Goal: Task Accomplishment & Management: Use online tool/utility

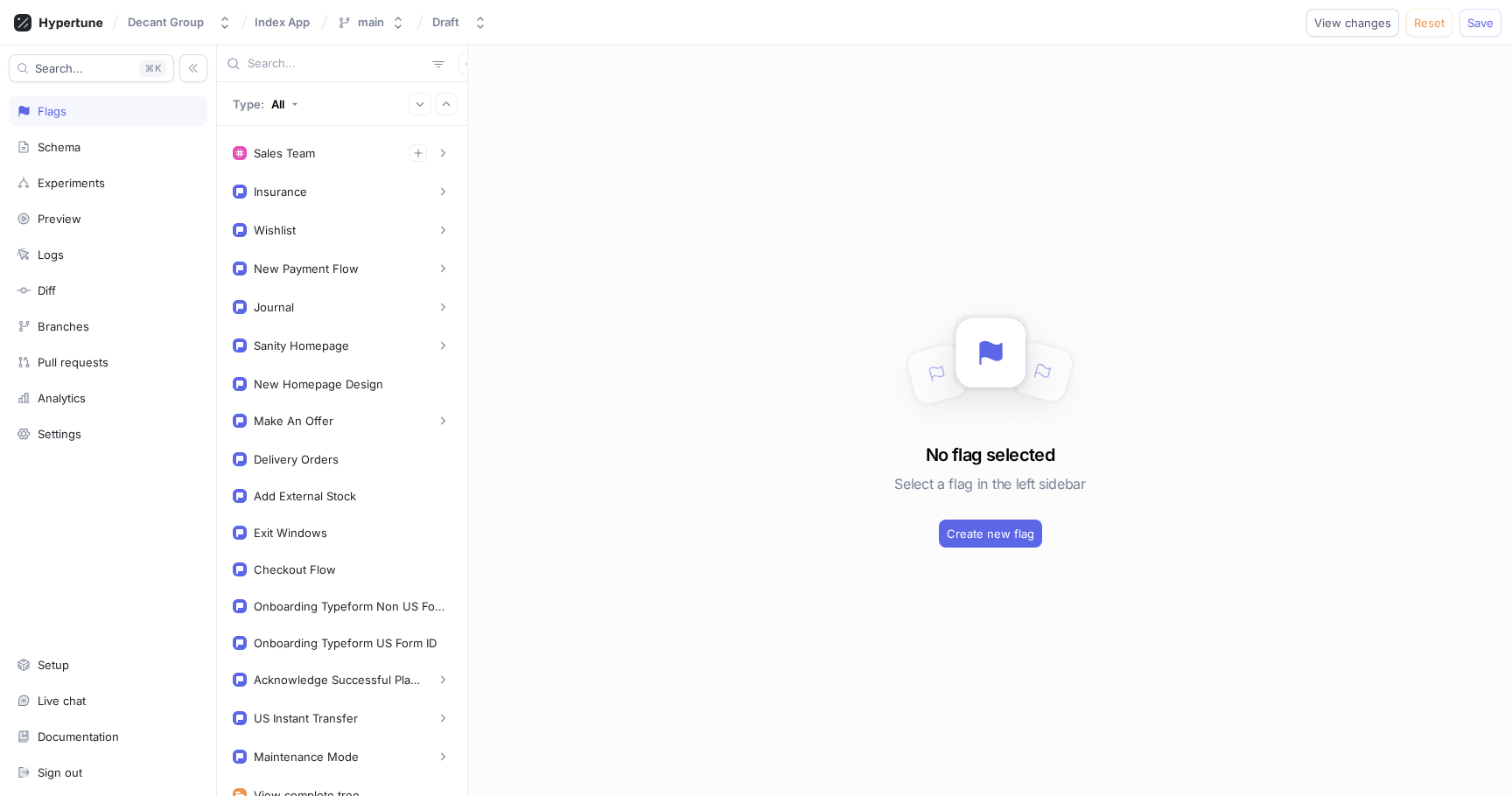
scroll to position [105, 0]
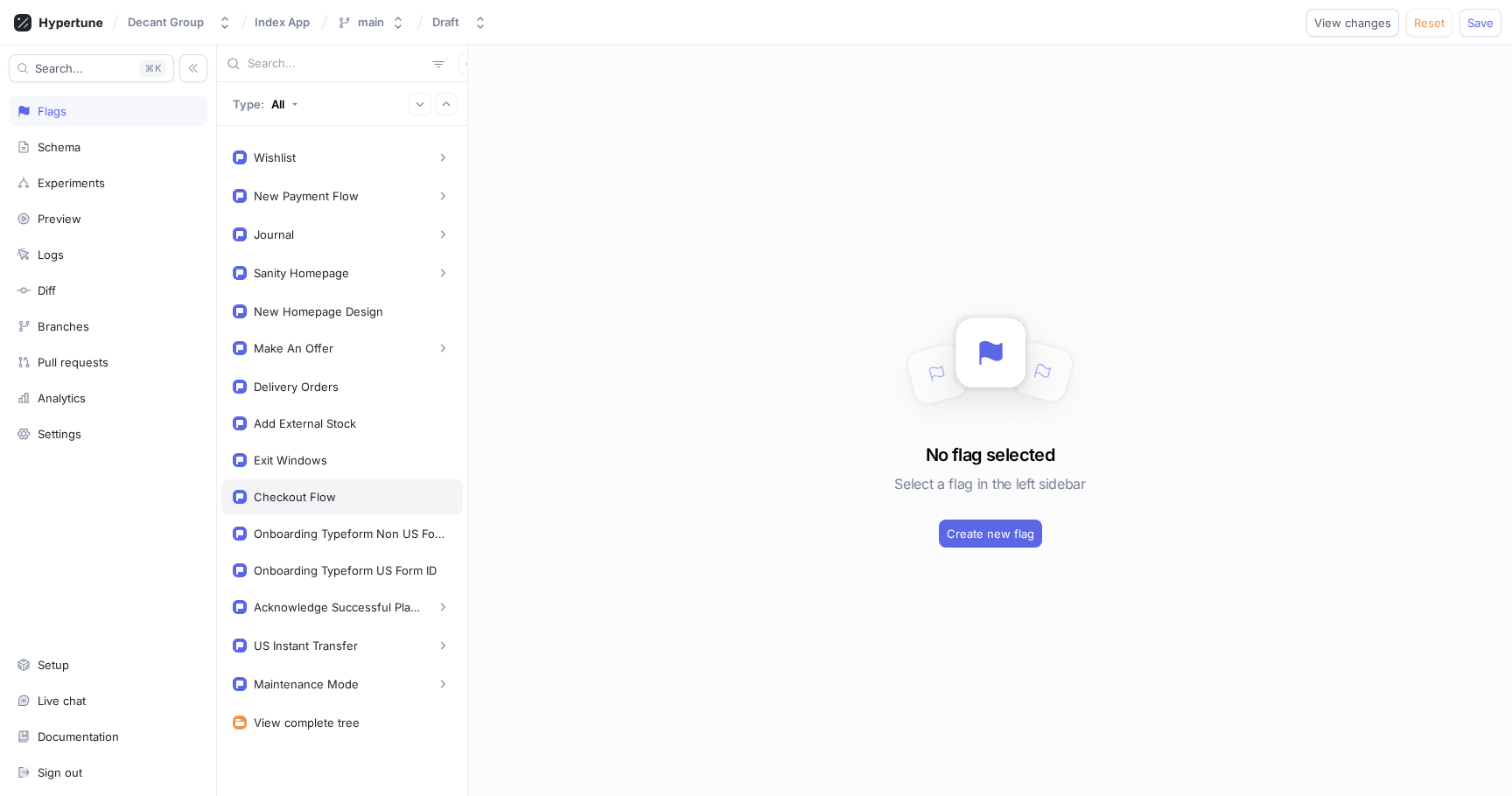
click at [312, 497] on div "Checkout Flow" at bounding box center [295, 497] width 82 height 14
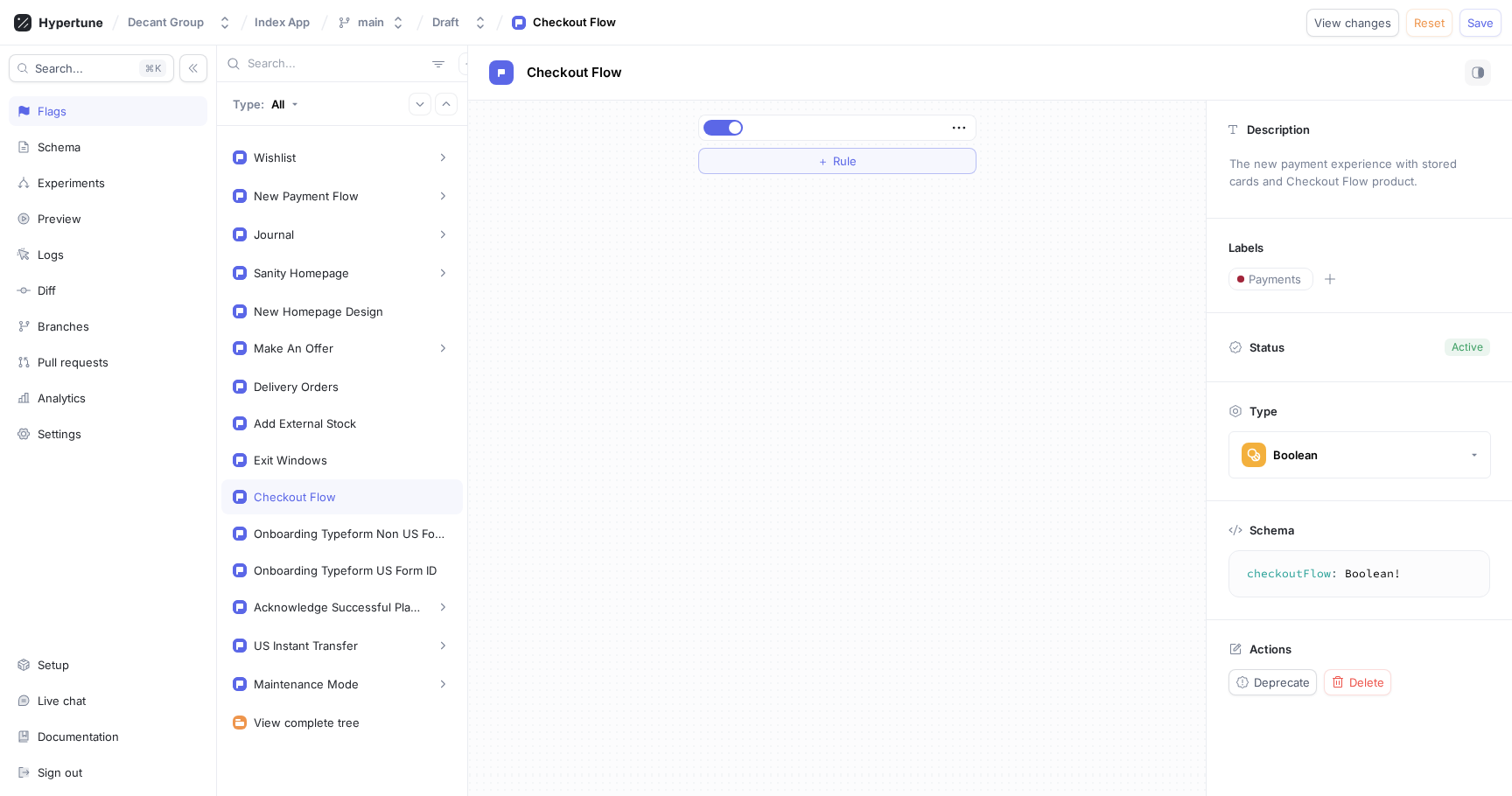
click at [312, 497] on div "Checkout Flow" at bounding box center [295, 497] width 82 height 14
click at [314, 490] on div "Checkout Flow" at bounding box center [295, 497] width 82 height 14
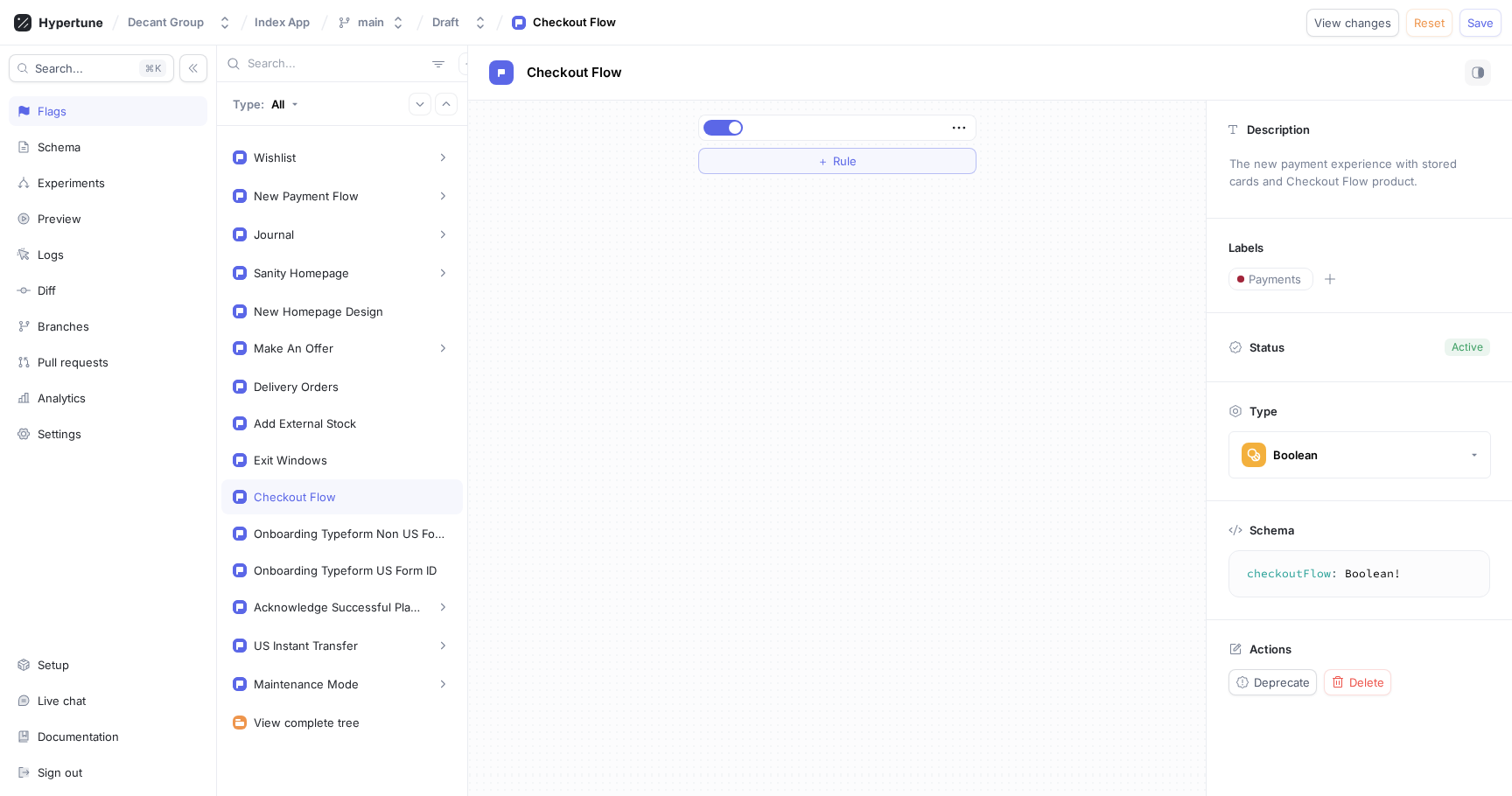
click at [314, 490] on div "Checkout Flow" at bounding box center [295, 497] width 82 height 14
click at [1364, 679] on span "Delete" at bounding box center [1366, 681] width 35 height 10
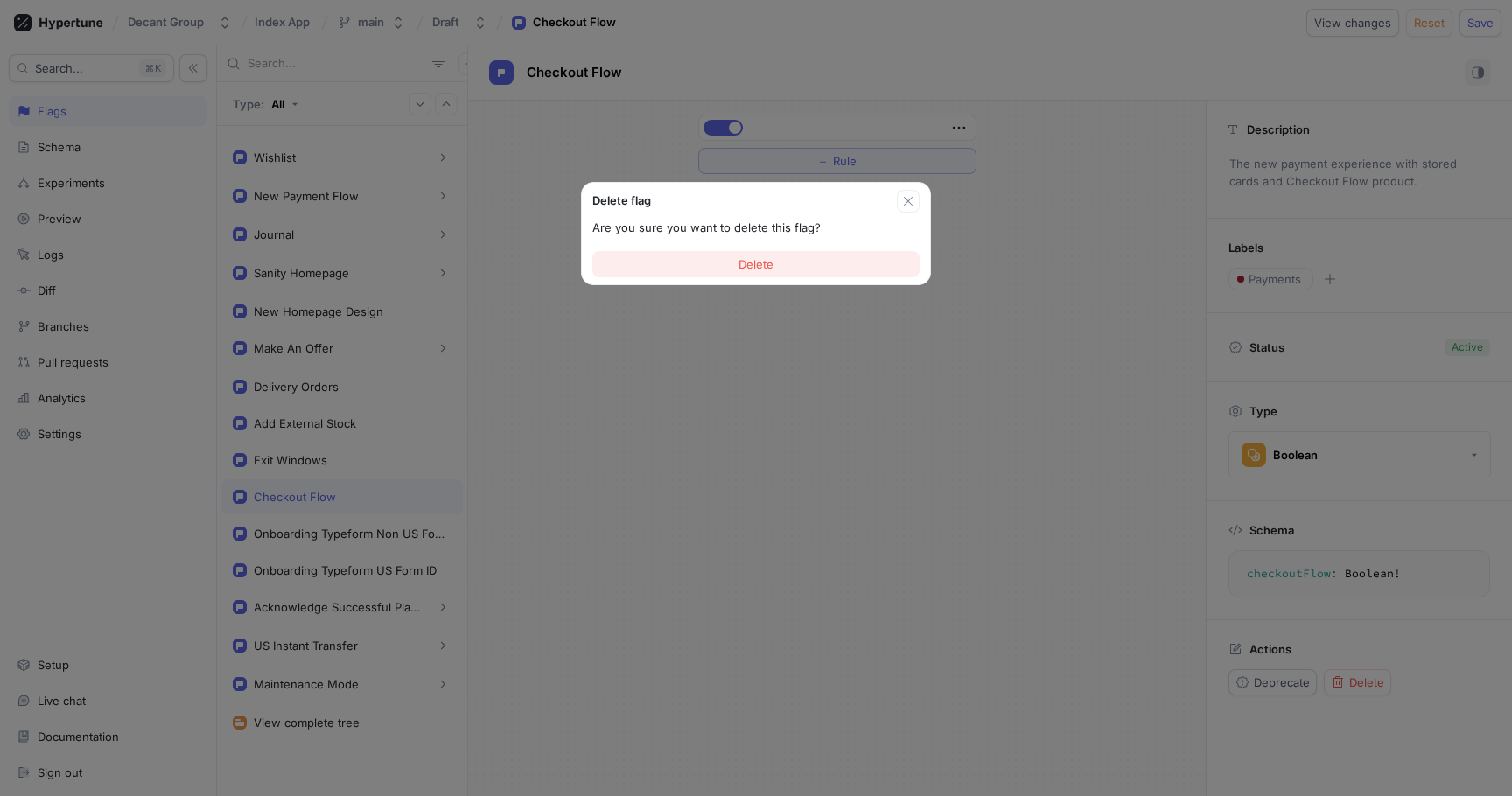
click at [727, 263] on button "Delete" at bounding box center [756, 264] width 328 height 26
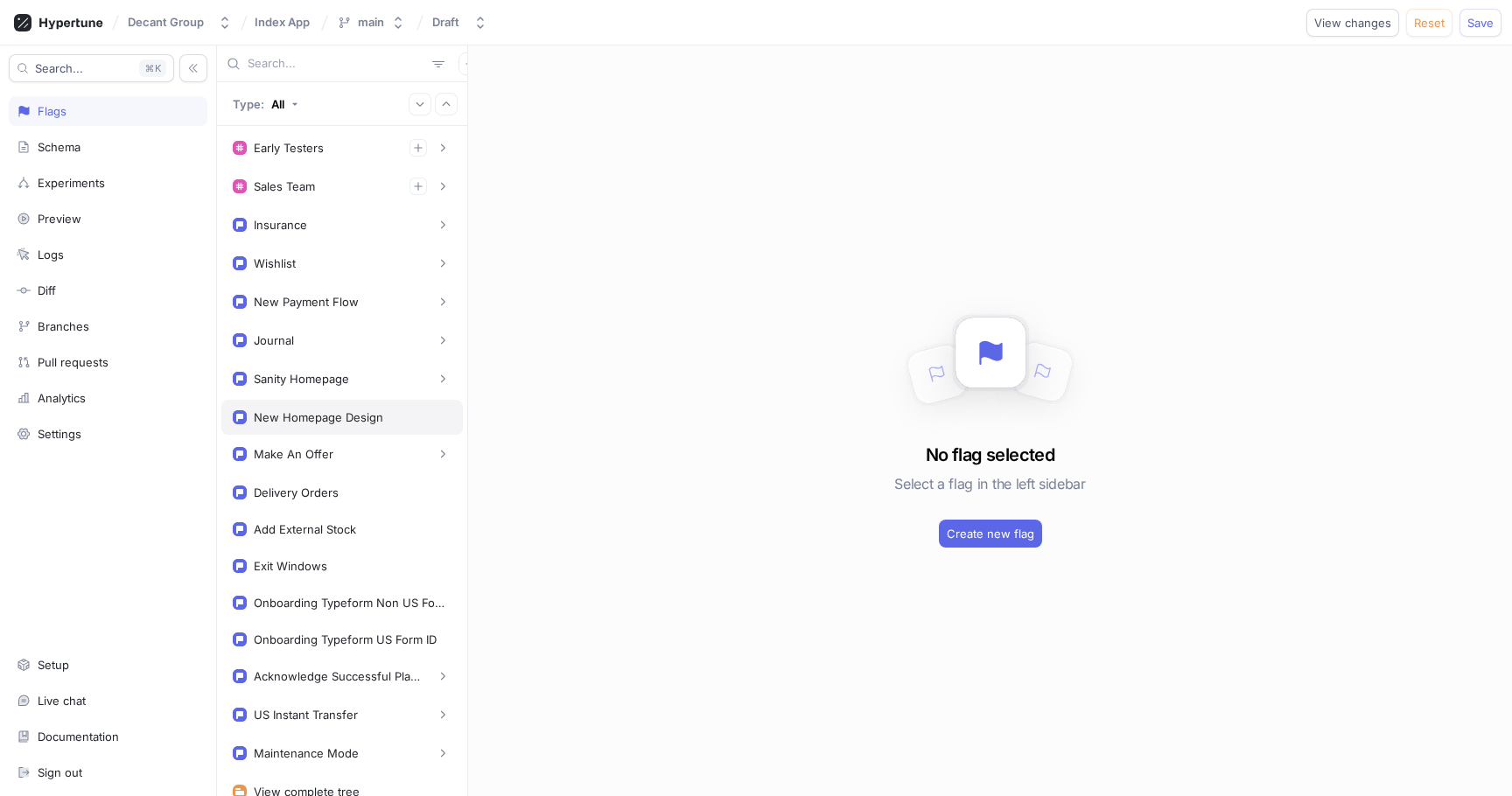
click at [304, 420] on div "New Homepage Design" at bounding box center [319, 417] width 130 height 14
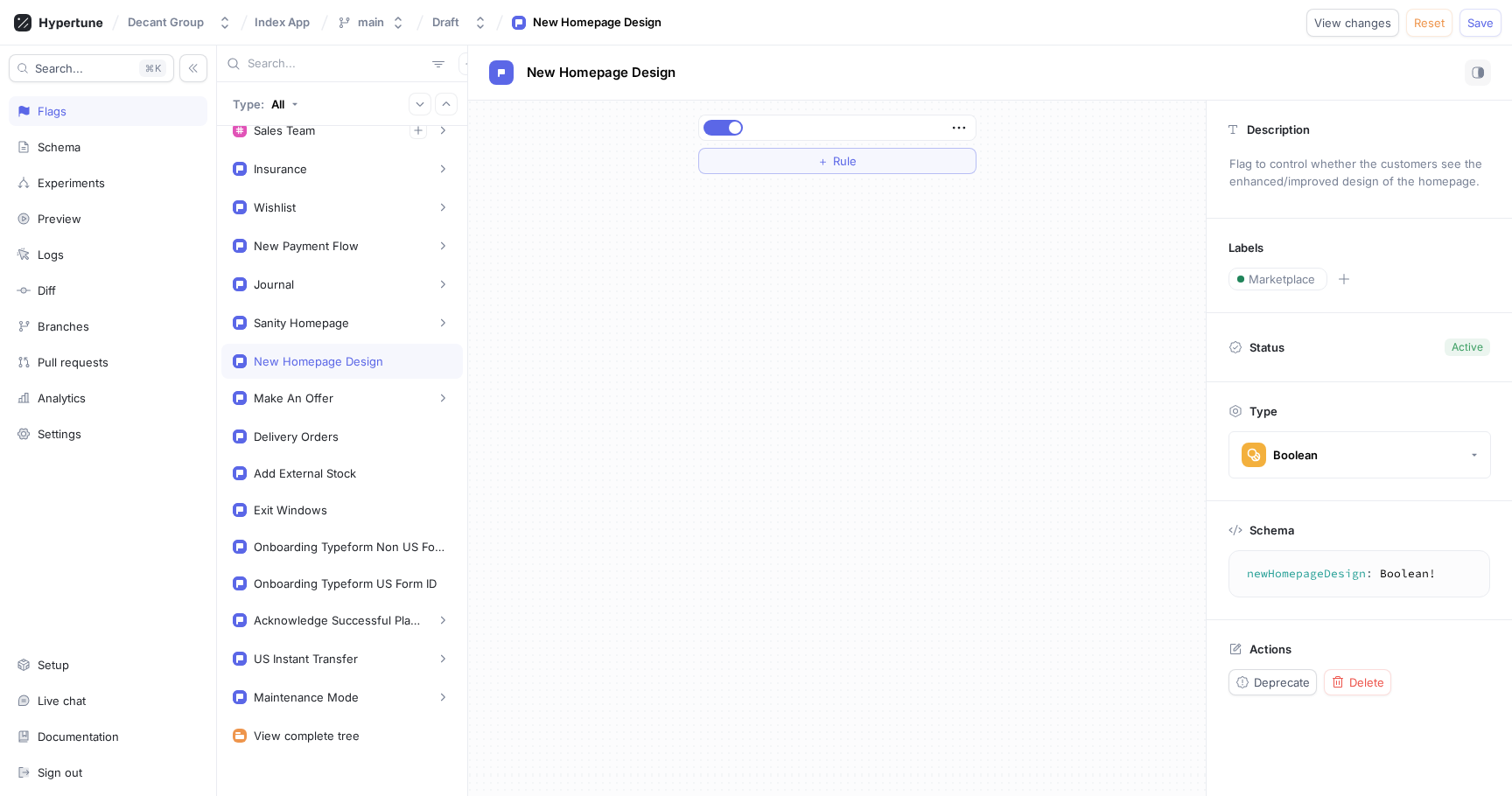
scroll to position [69, 0]
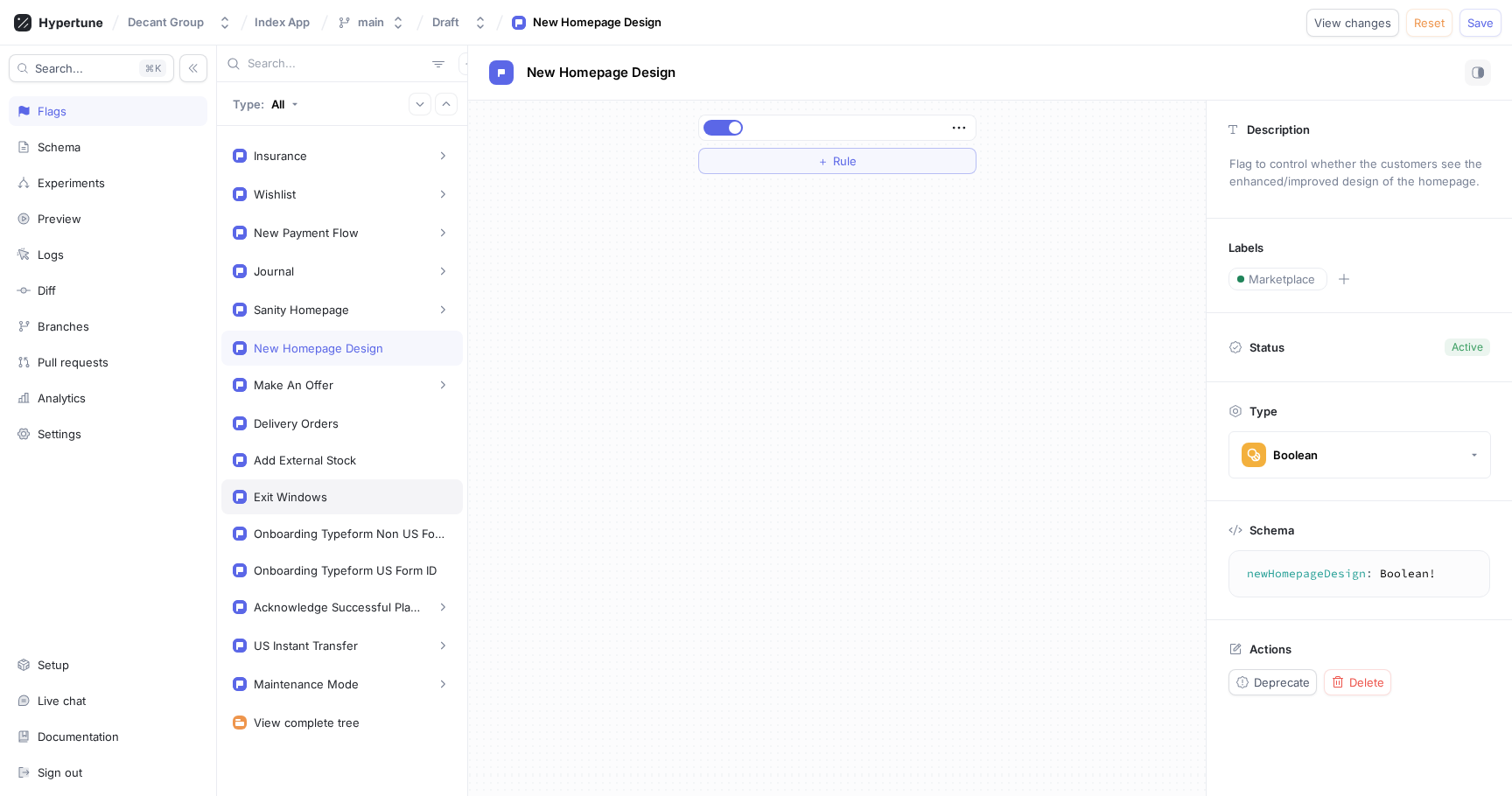
click at [327, 501] on div "Exit Windows" at bounding box center [342, 497] width 218 height 14
type textarea "exitWindows: Boolean!"
click at [327, 501] on div "Exit Windows" at bounding box center [342, 497] width 218 height 14
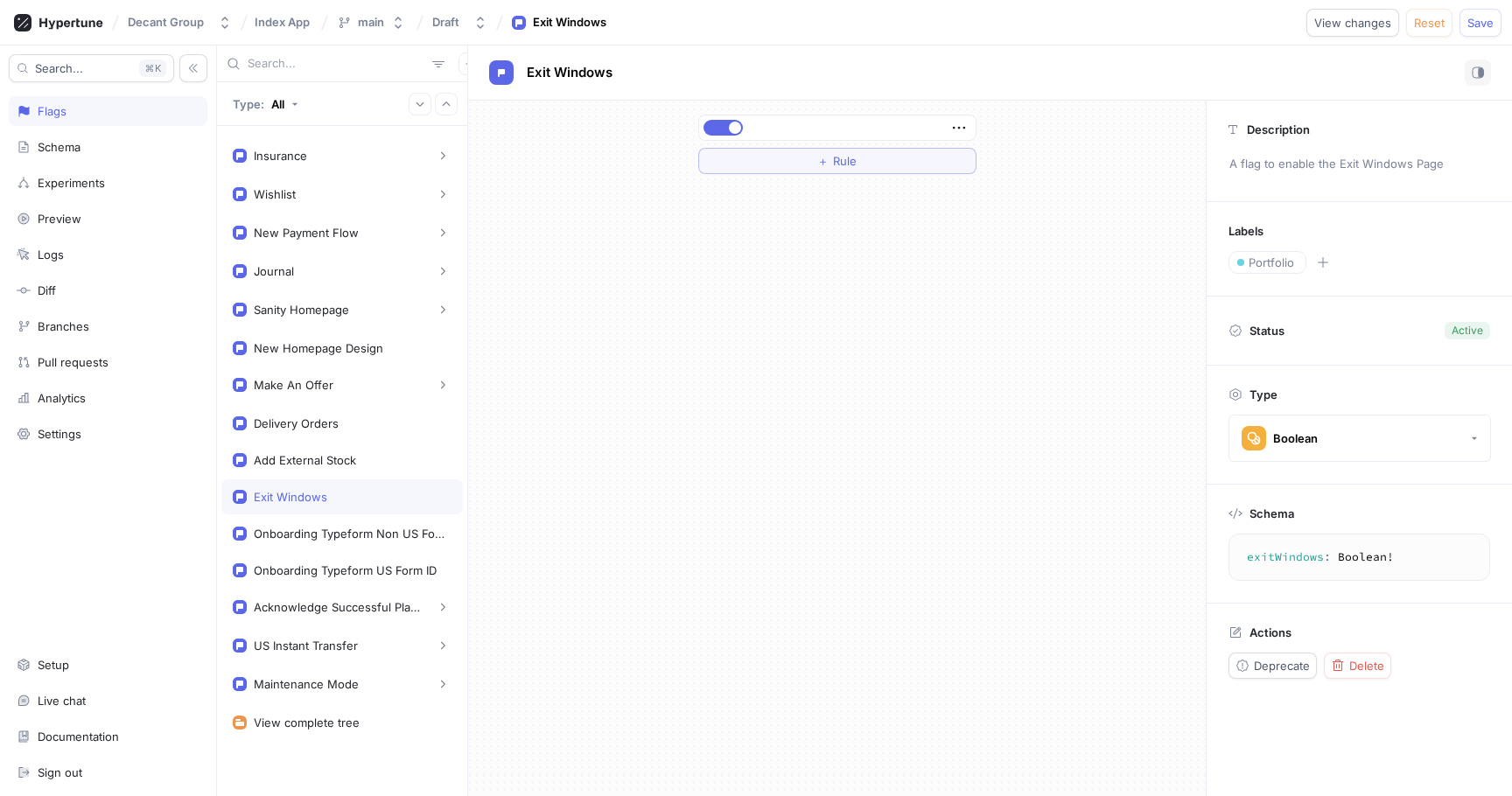
click at [327, 501] on div "Exit Windows" at bounding box center [342, 497] width 218 height 14
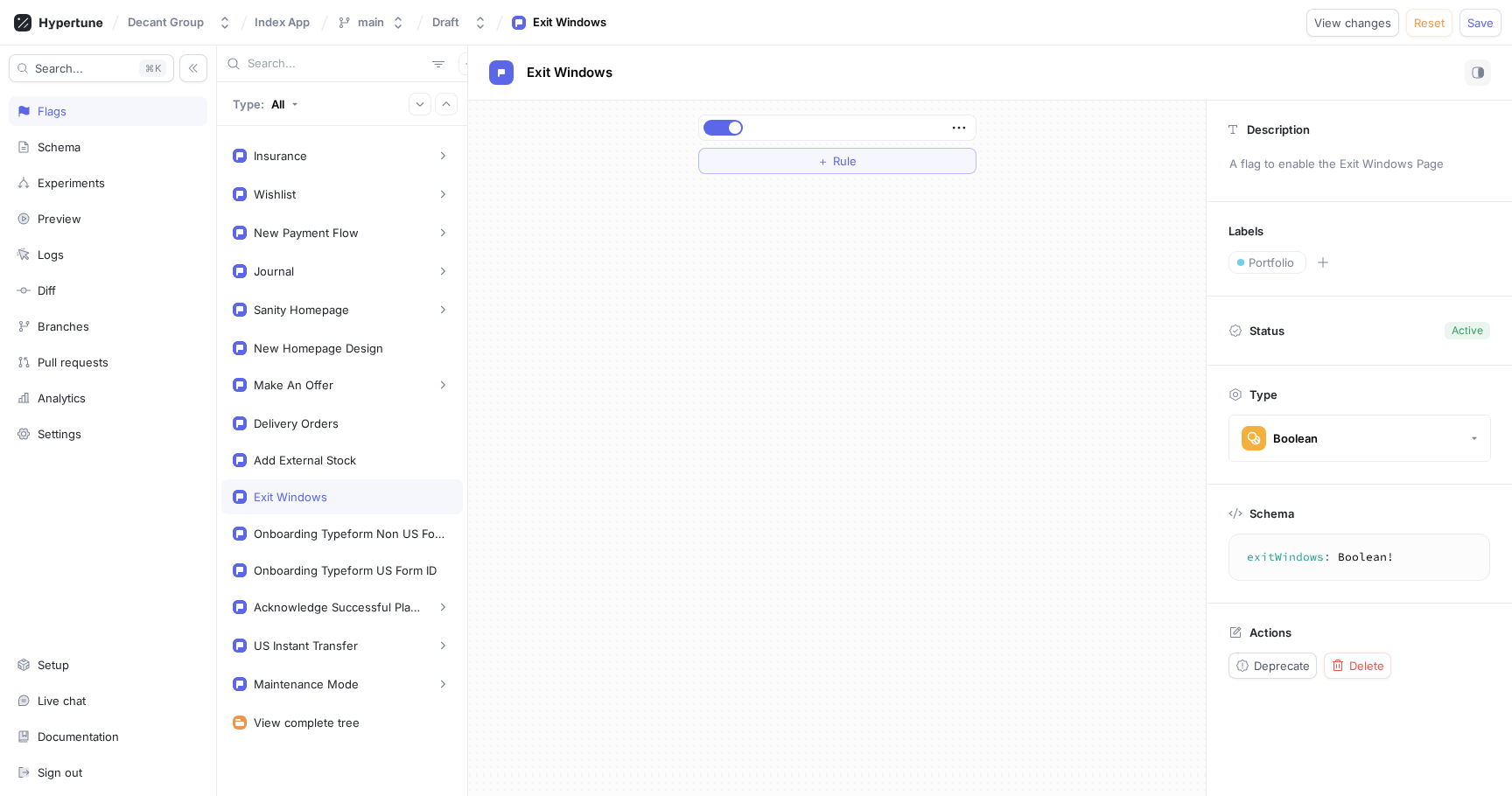
click at [327, 501] on div "Exit Windows" at bounding box center [342, 497] width 218 height 14
click at [1363, 665] on span "Delete" at bounding box center [1366, 665] width 35 height 10
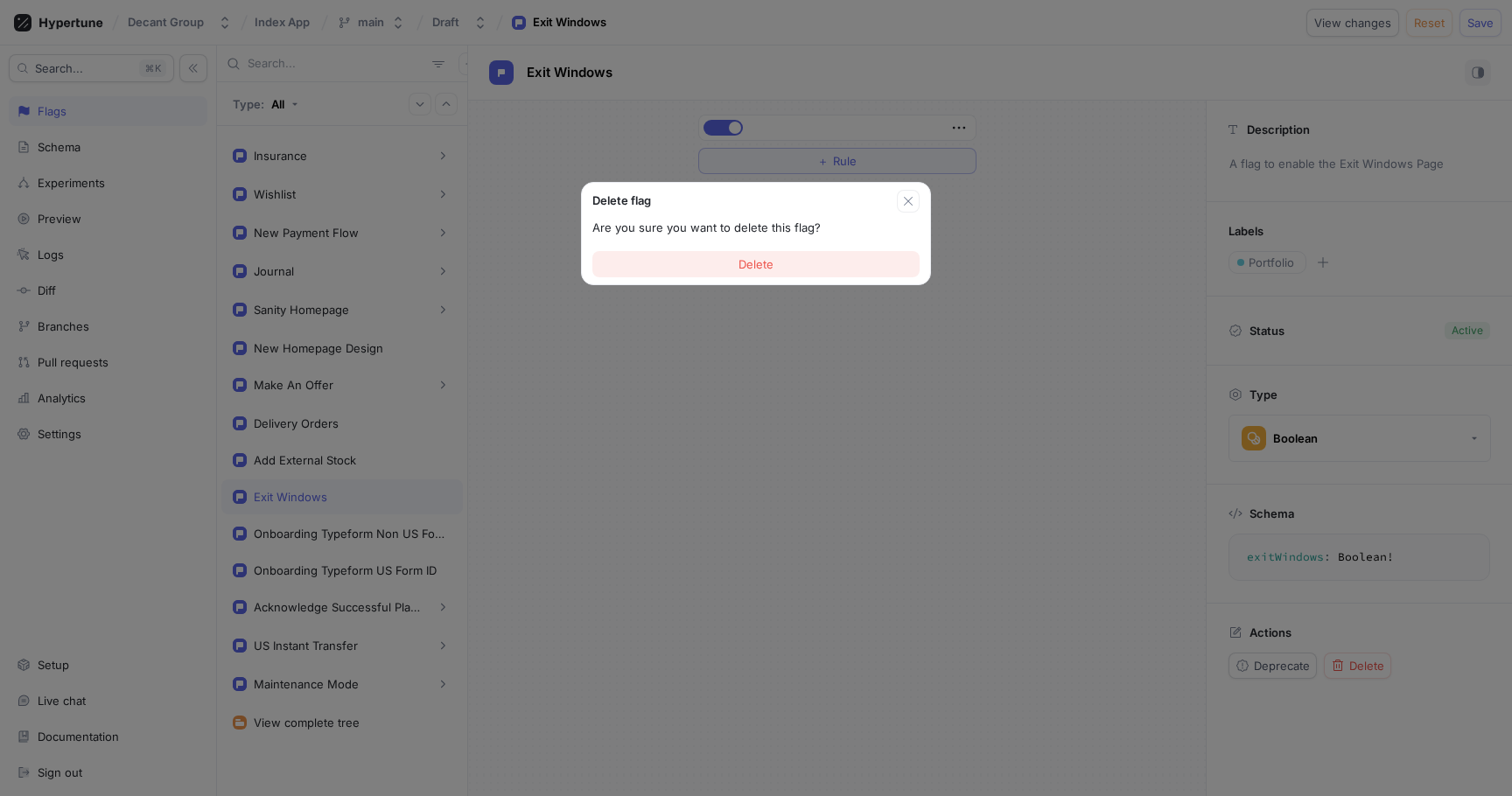
click at [757, 266] on span "Delete" at bounding box center [756, 263] width 35 height 10
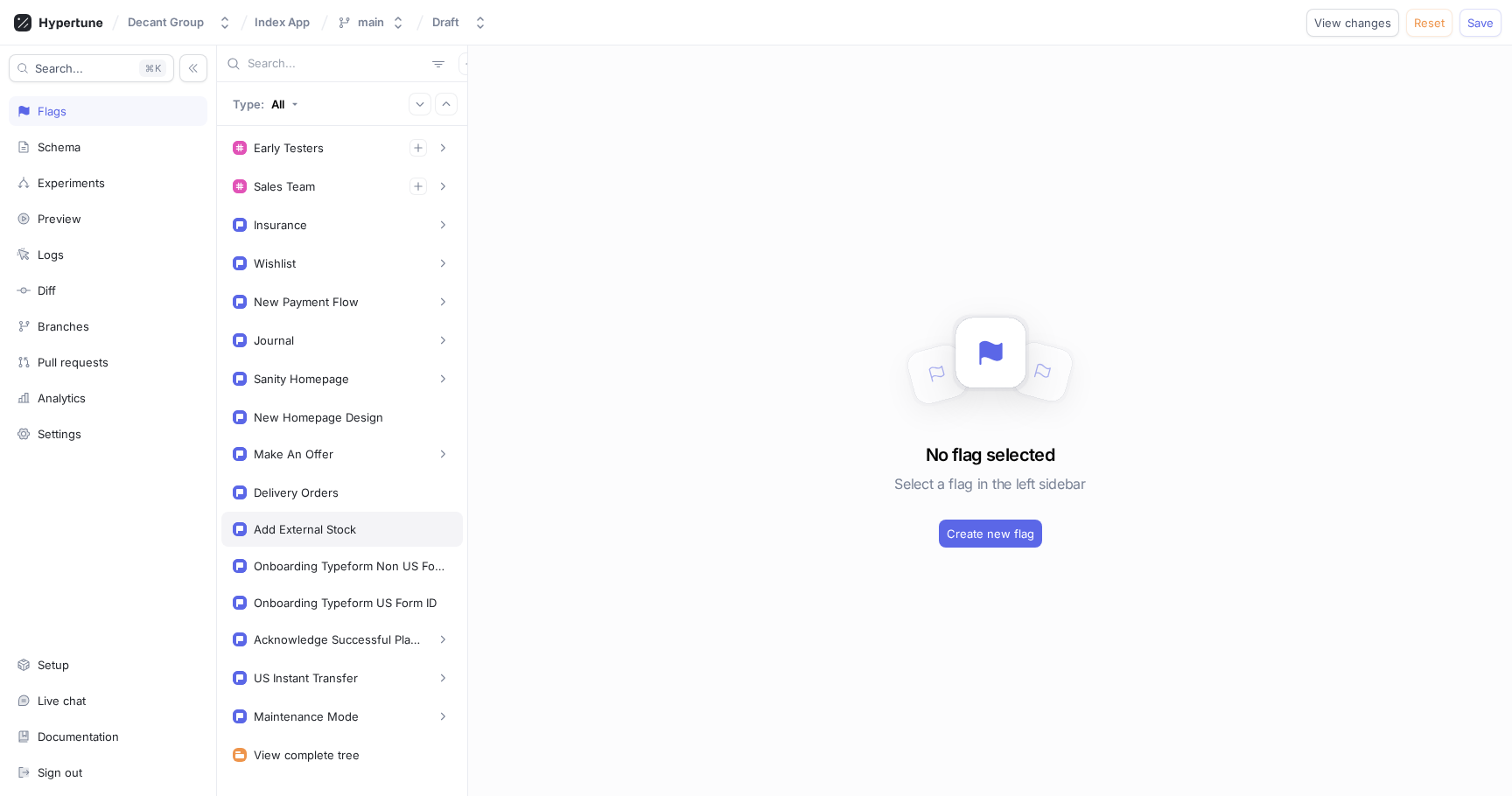
click at [317, 527] on div "Add External Stock" at bounding box center [305, 529] width 103 height 14
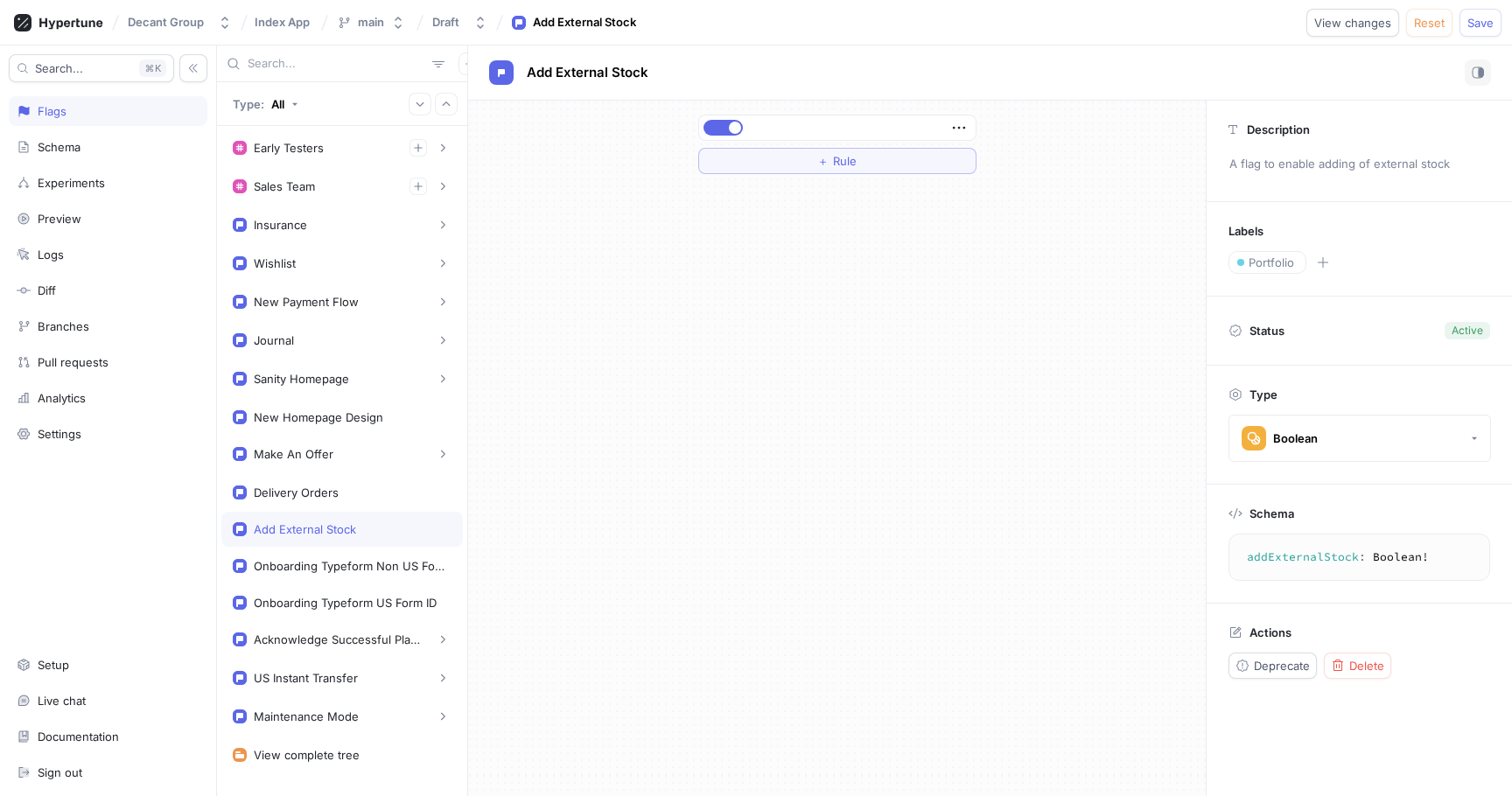
click at [317, 527] on div "Add External Stock" at bounding box center [305, 529] width 103 height 14
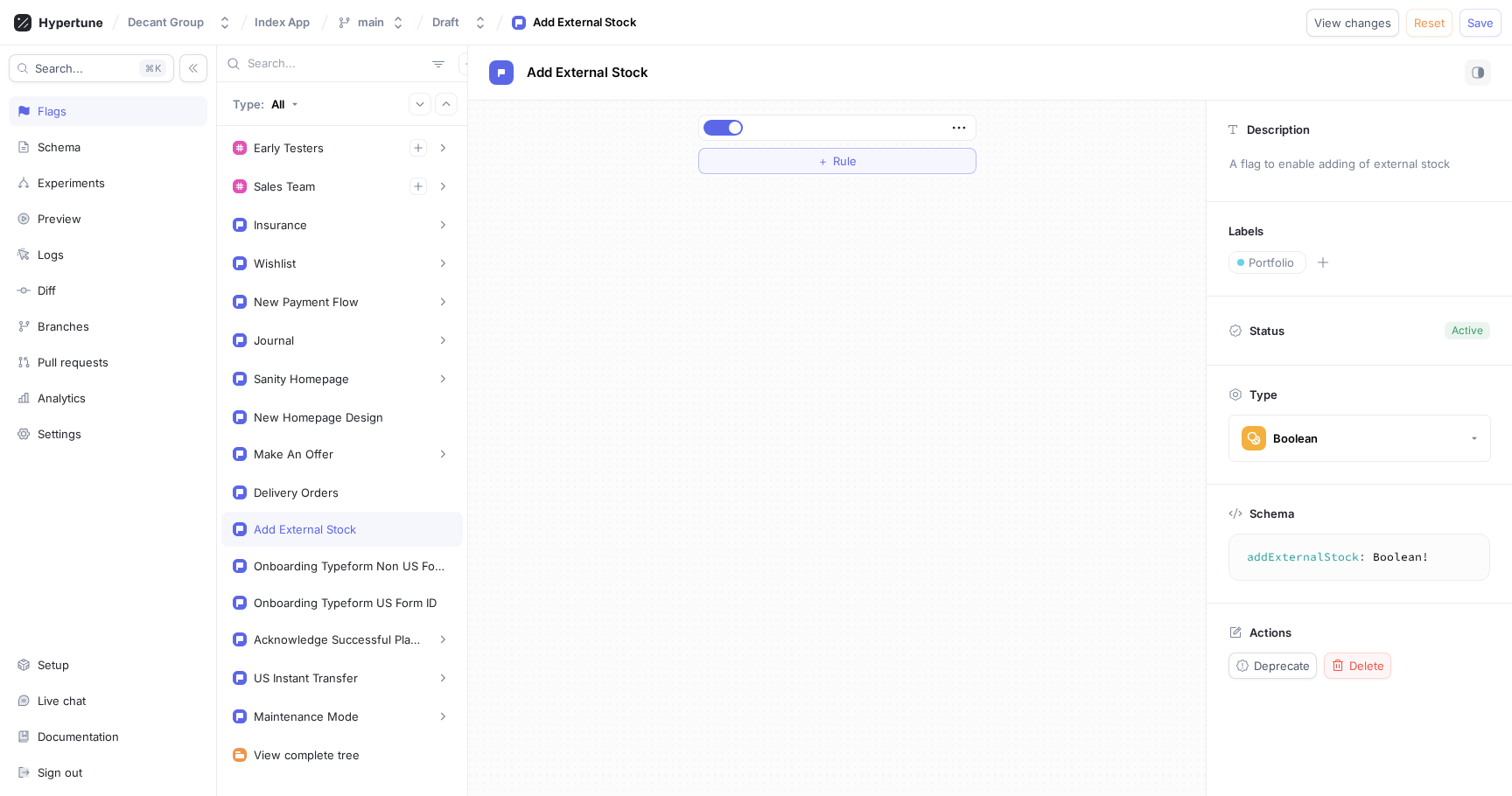
click at [1370, 665] on span "Delete" at bounding box center [1366, 665] width 35 height 10
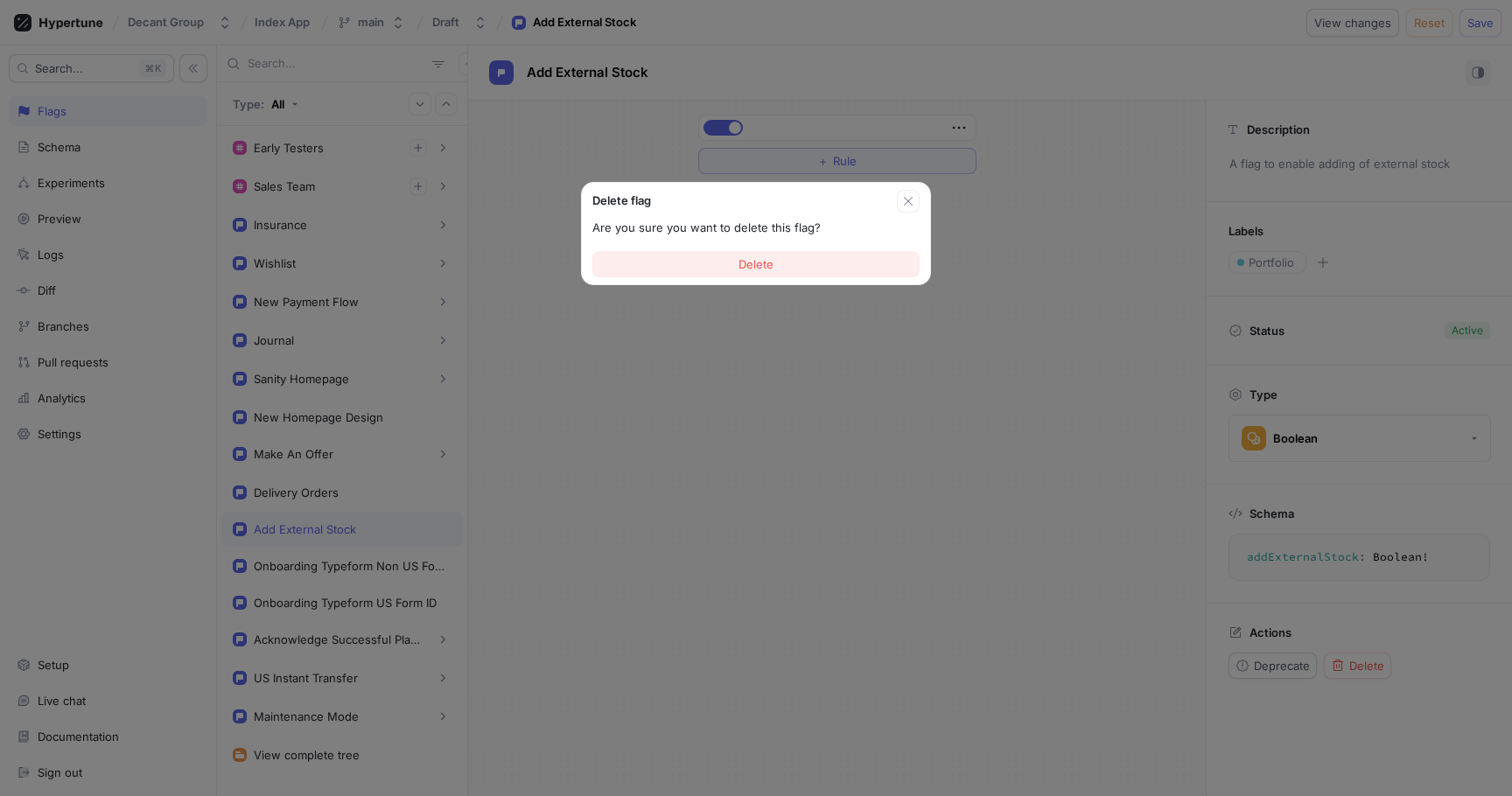
click at [676, 277] on button "Delete" at bounding box center [756, 264] width 328 height 26
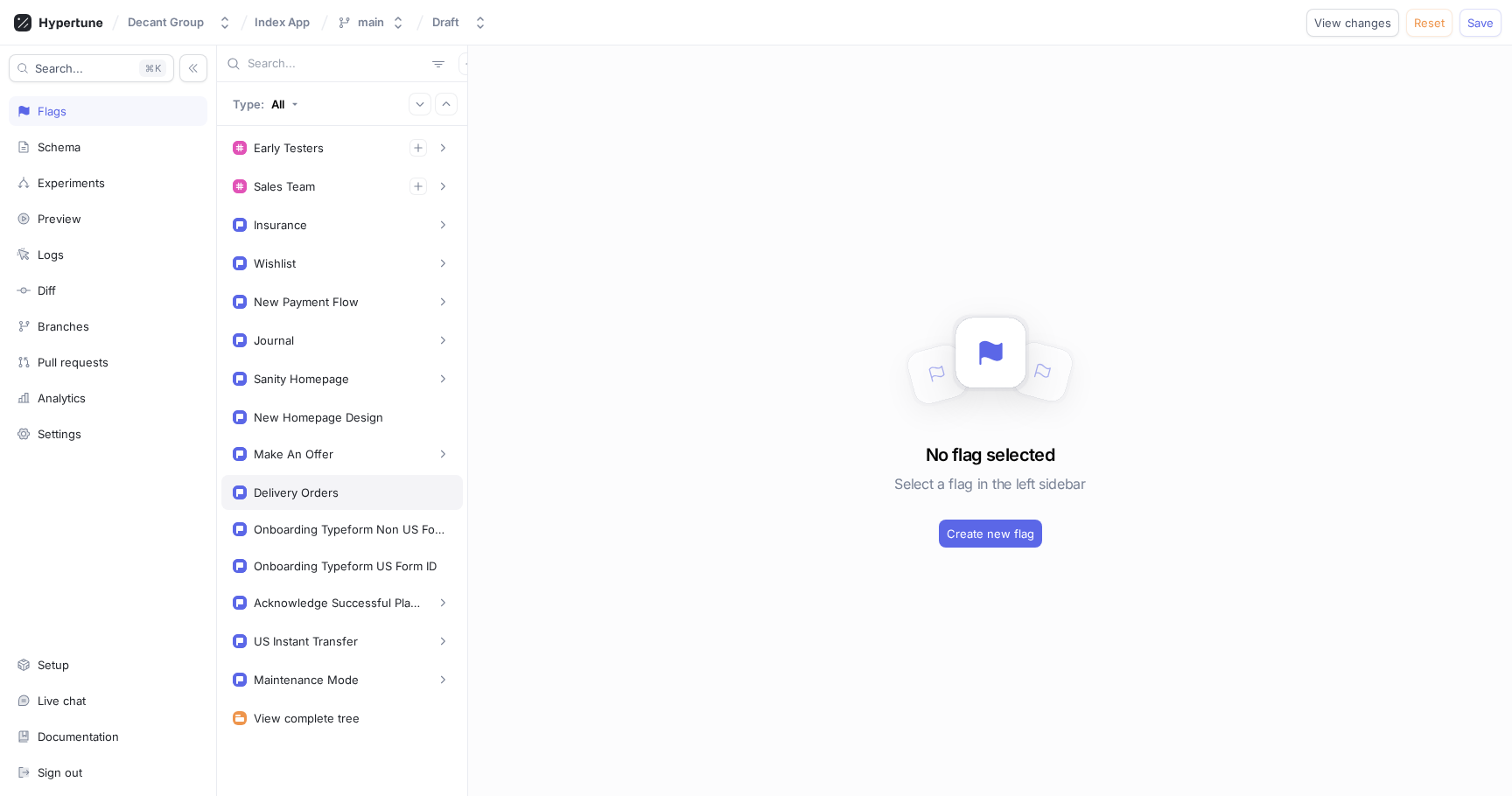
click at [347, 499] on div "Delivery Orders" at bounding box center [342, 492] width 218 height 14
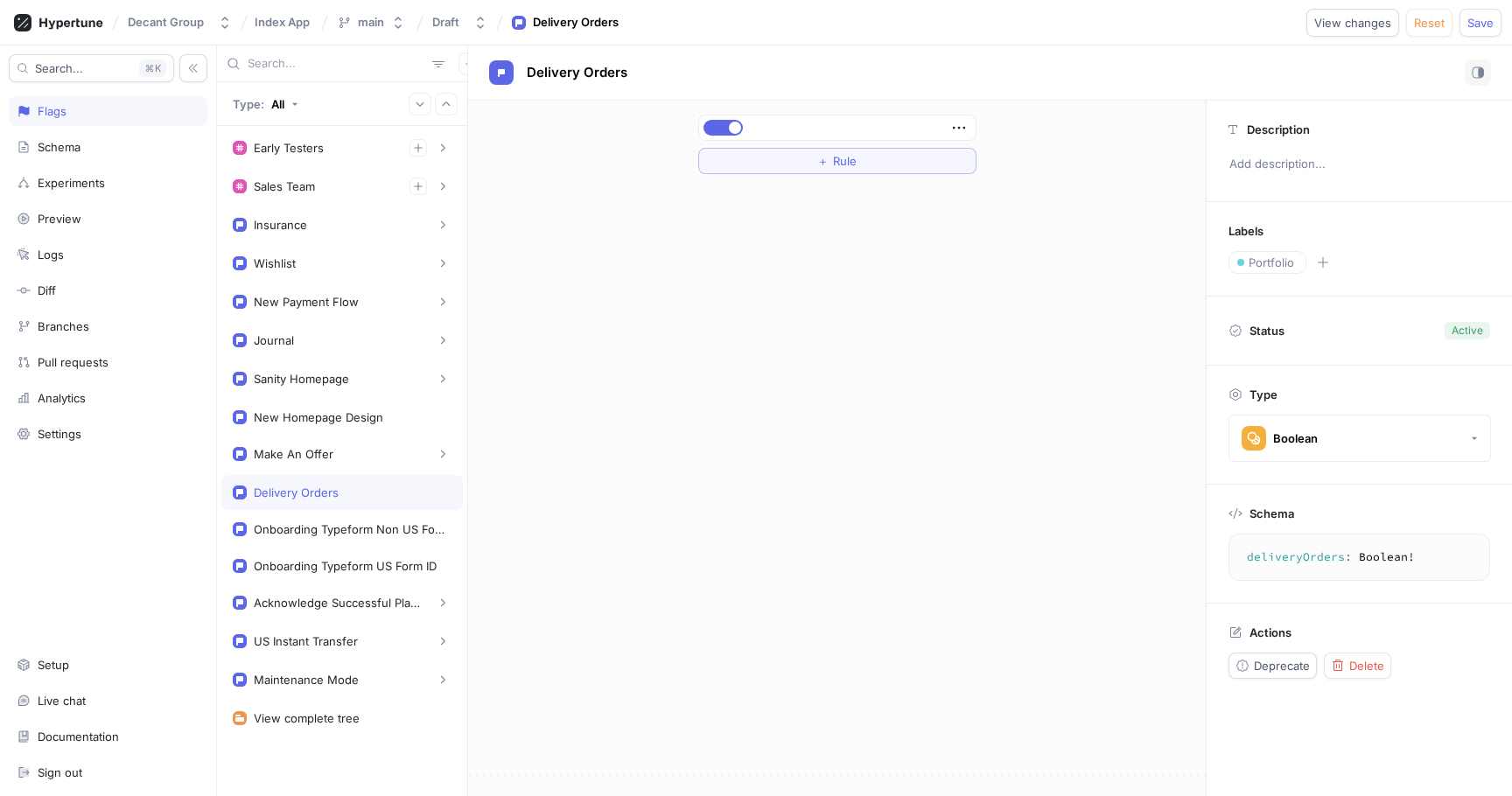
click at [347, 499] on div "Delivery Orders" at bounding box center [342, 492] width 218 height 14
click at [1368, 666] on span "Delete" at bounding box center [1366, 665] width 35 height 10
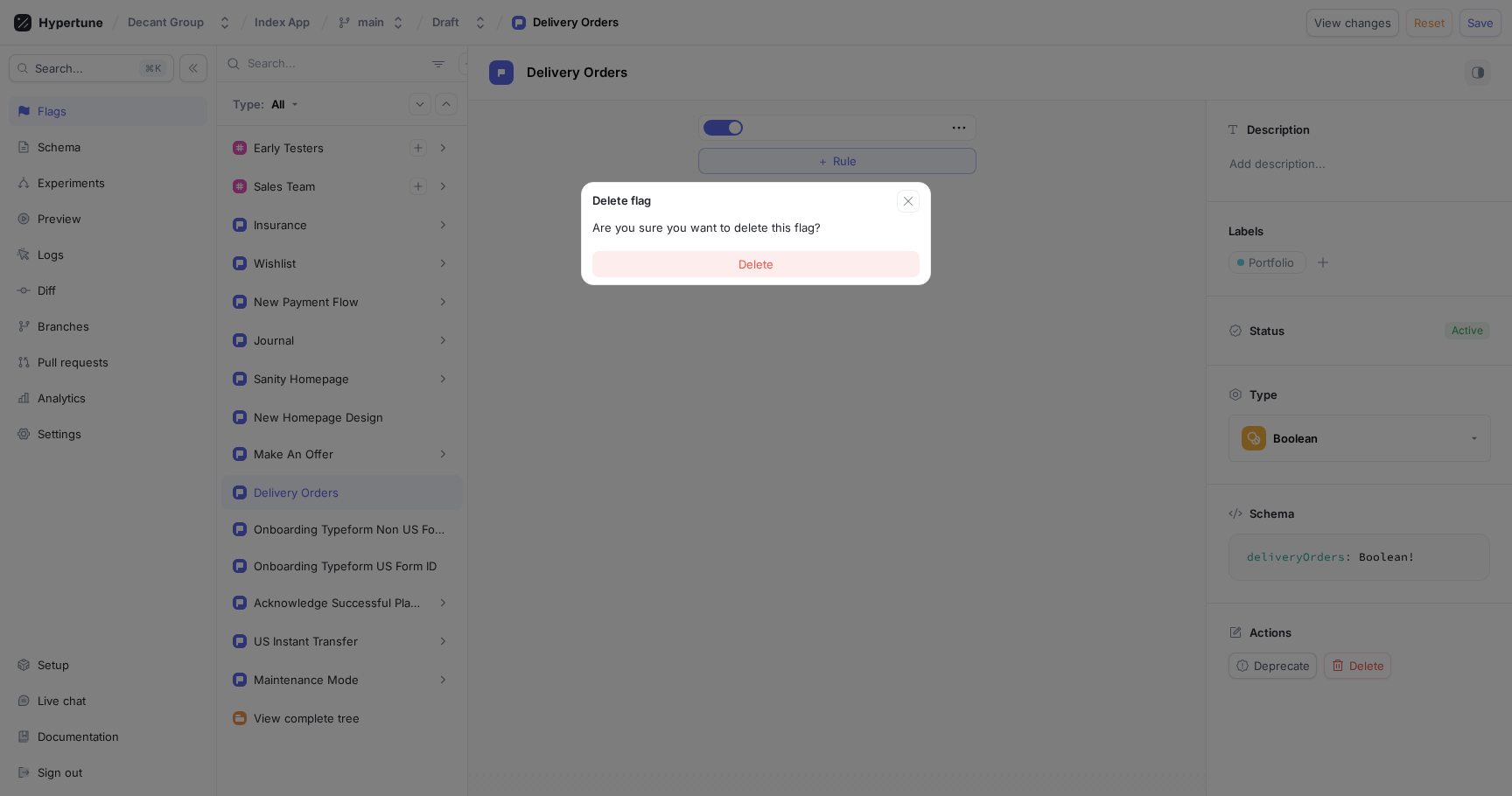
click at [759, 261] on span "Delete" at bounding box center [756, 263] width 35 height 10
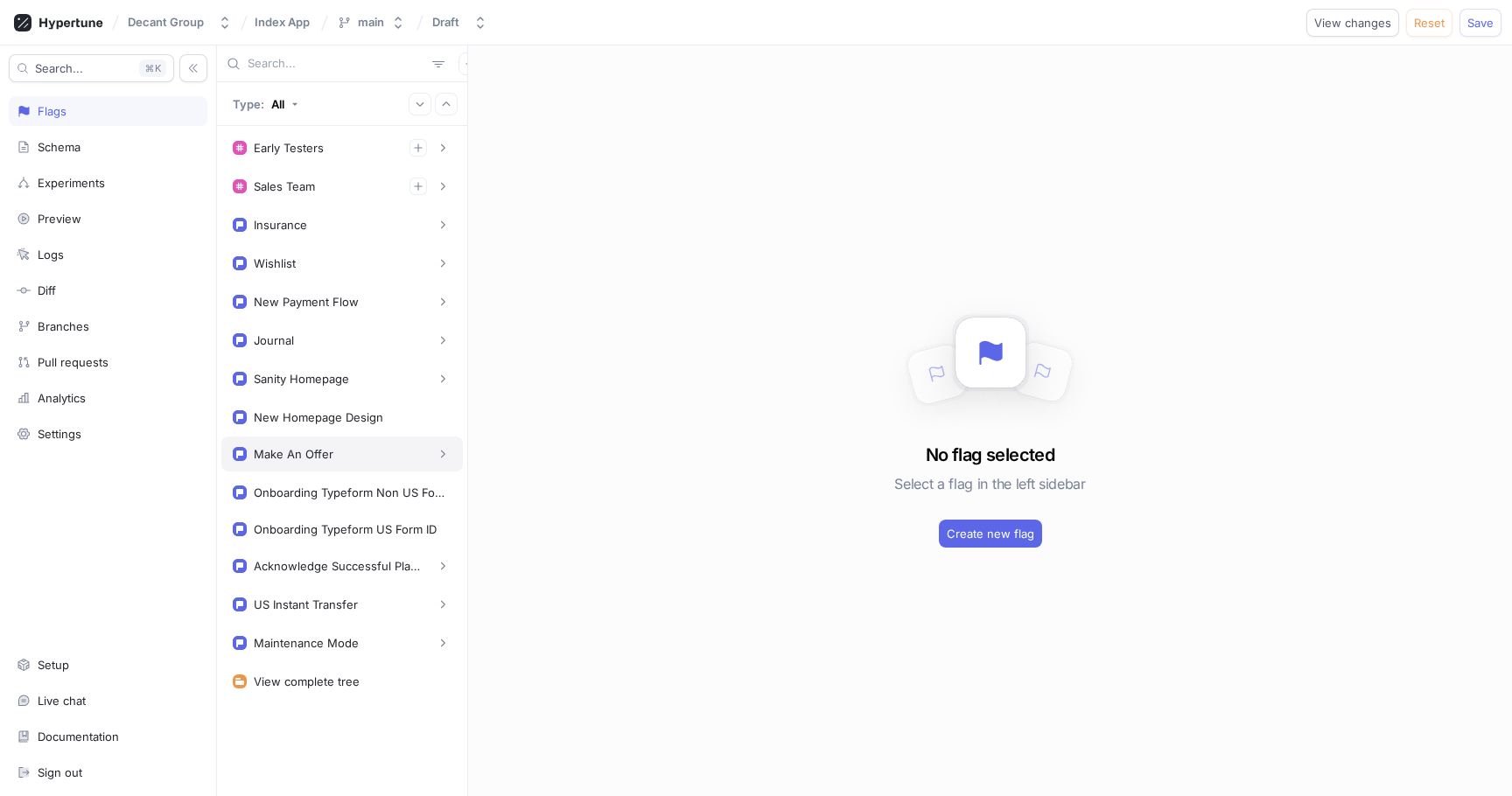
click at [356, 455] on div "Make An Offer" at bounding box center [342, 454] width 218 height 18
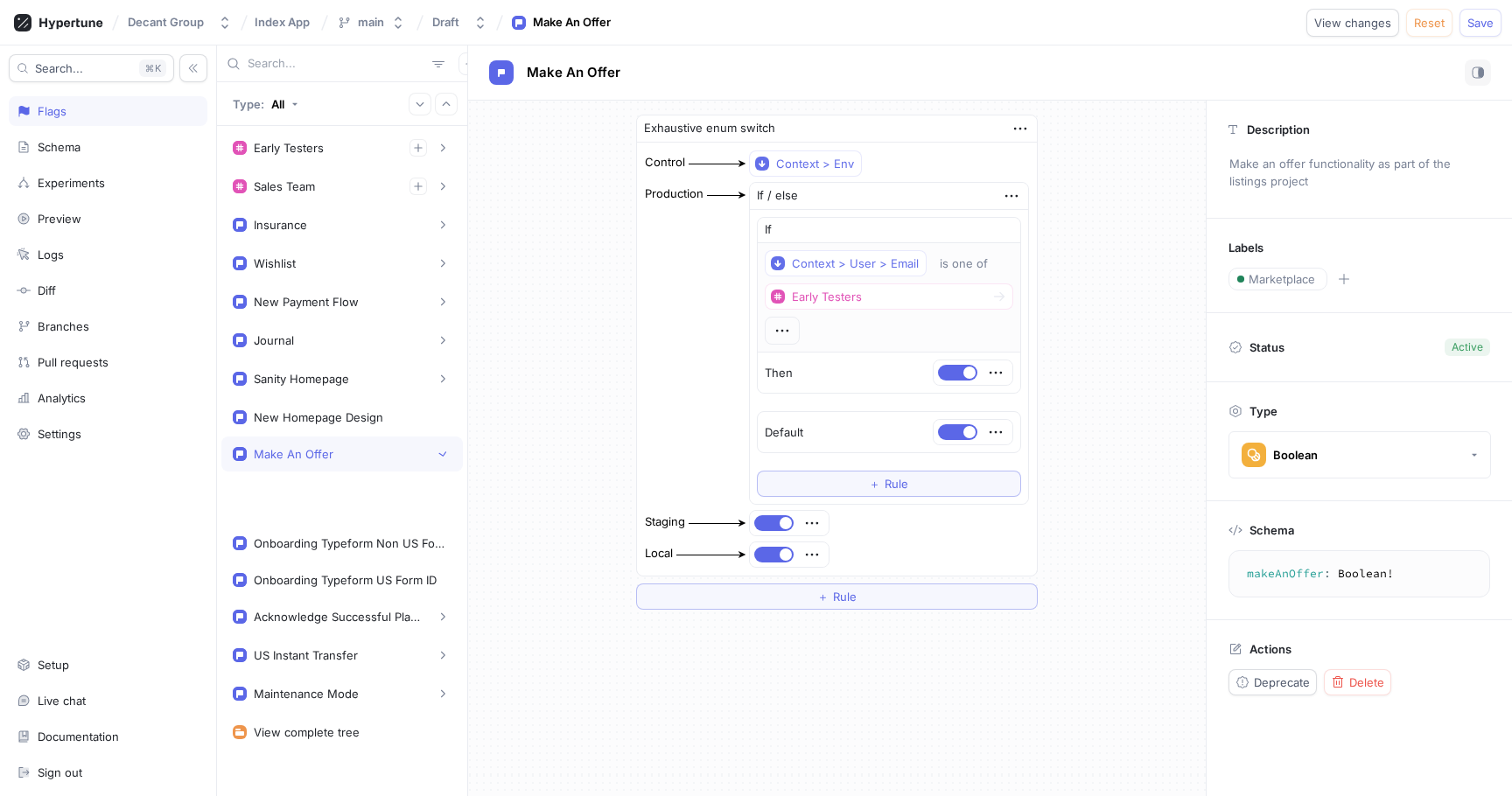
click at [356, 455] on div "Make An Offer" at bounding box center [342, 454] width 218 height 18
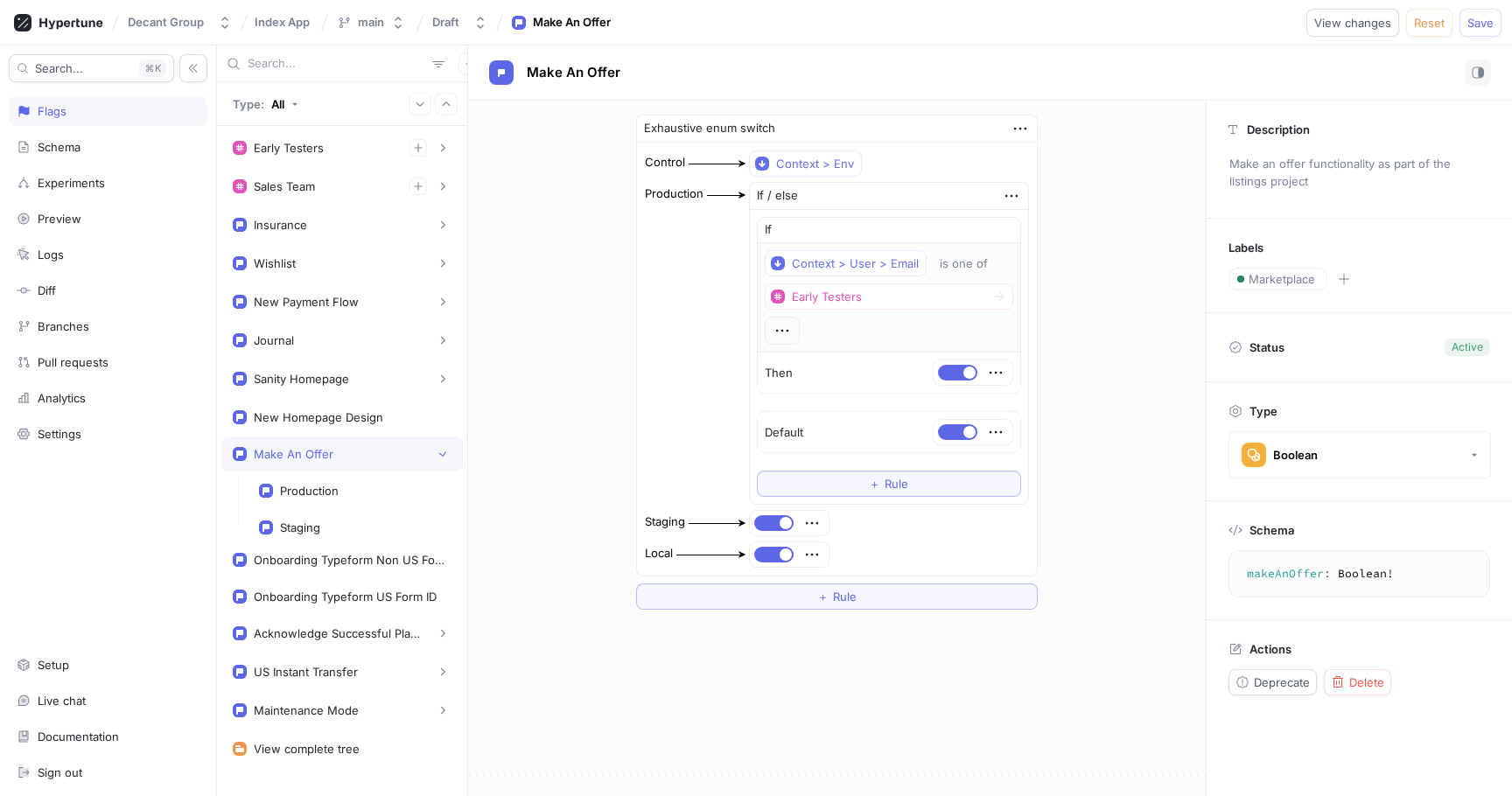
click at [356, 455] on div "Make An Offer" at bounding box center [342, 454] width 218 height 18
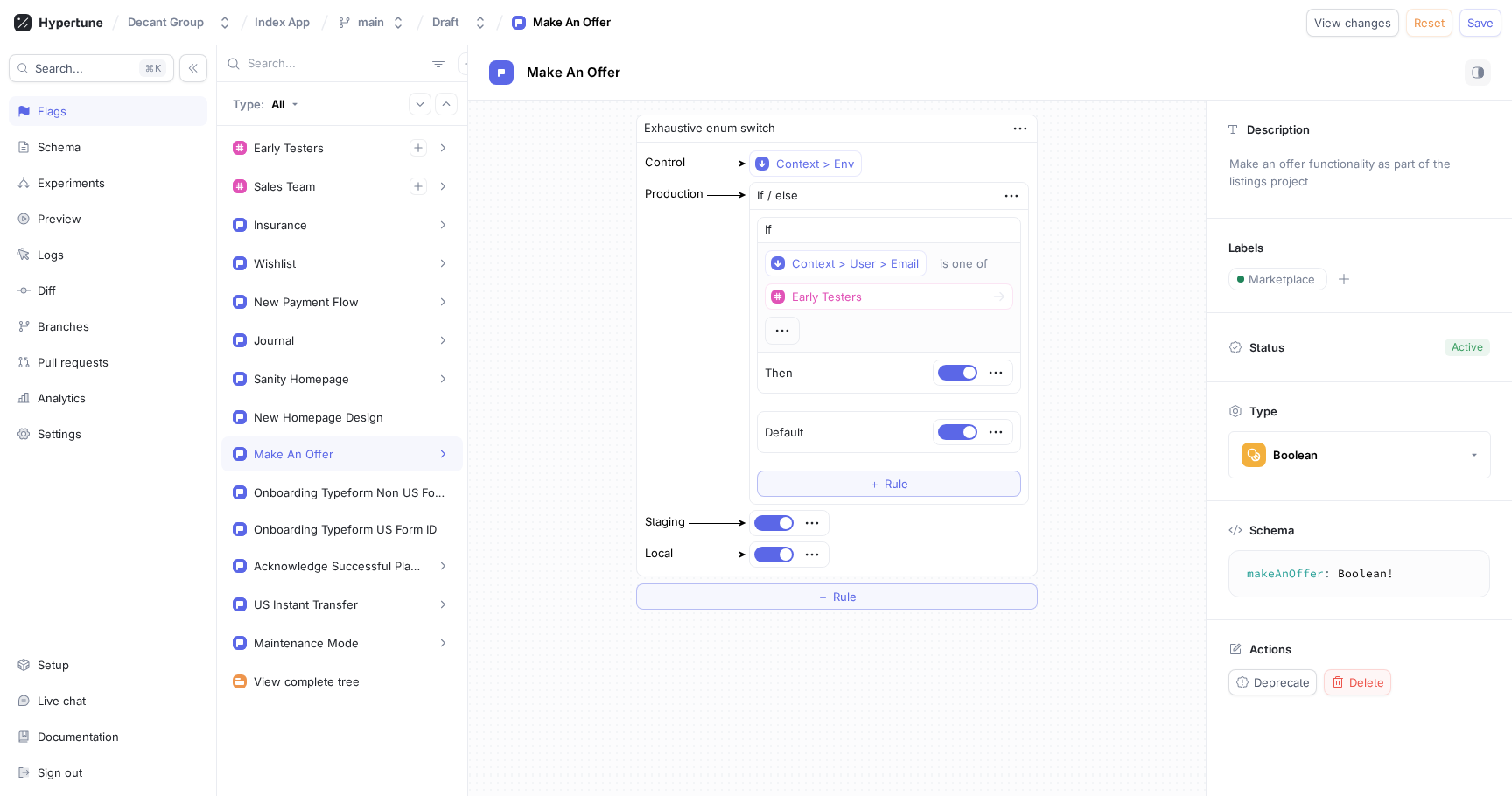
click at [1363, 678] on span "Delete" at bounding box center [1366, 681] width 35 height 10
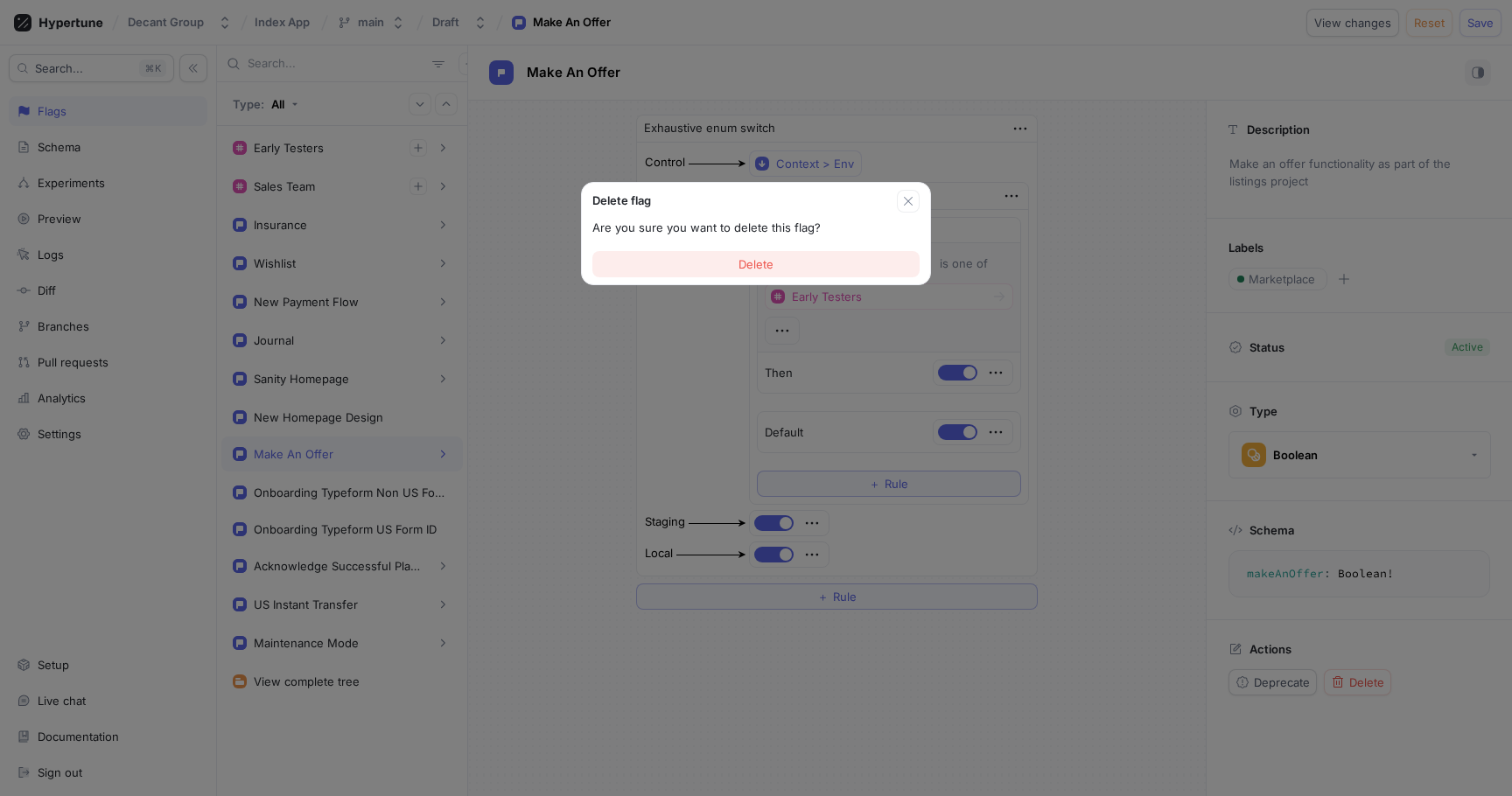
click at [825, 269] on button "Delete" at bounding box center [756, 264] width 328 height 26
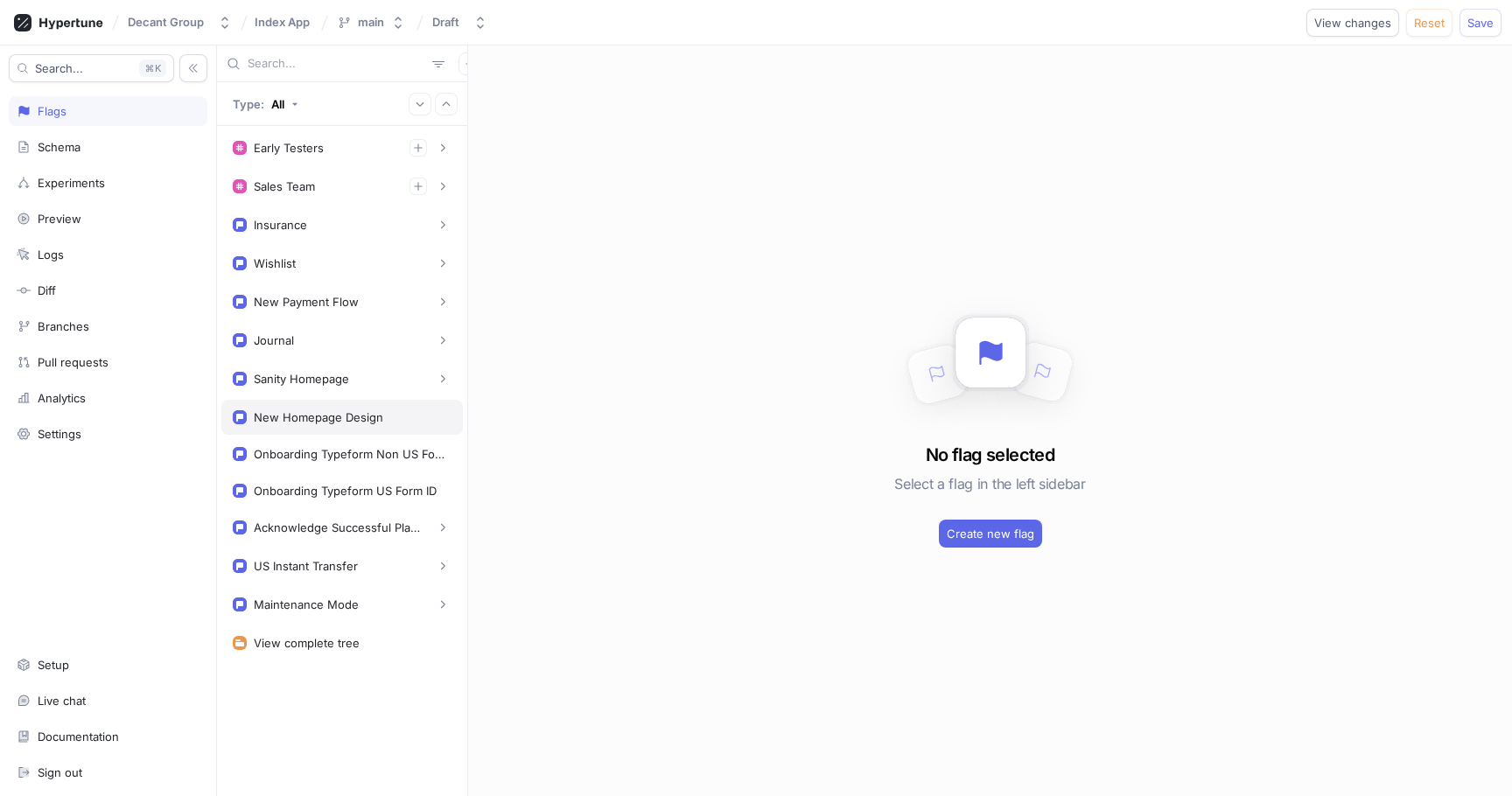
click at [313, 413] on div "New Homepage Design" at bounding box center [319, 417] width 130 height 14
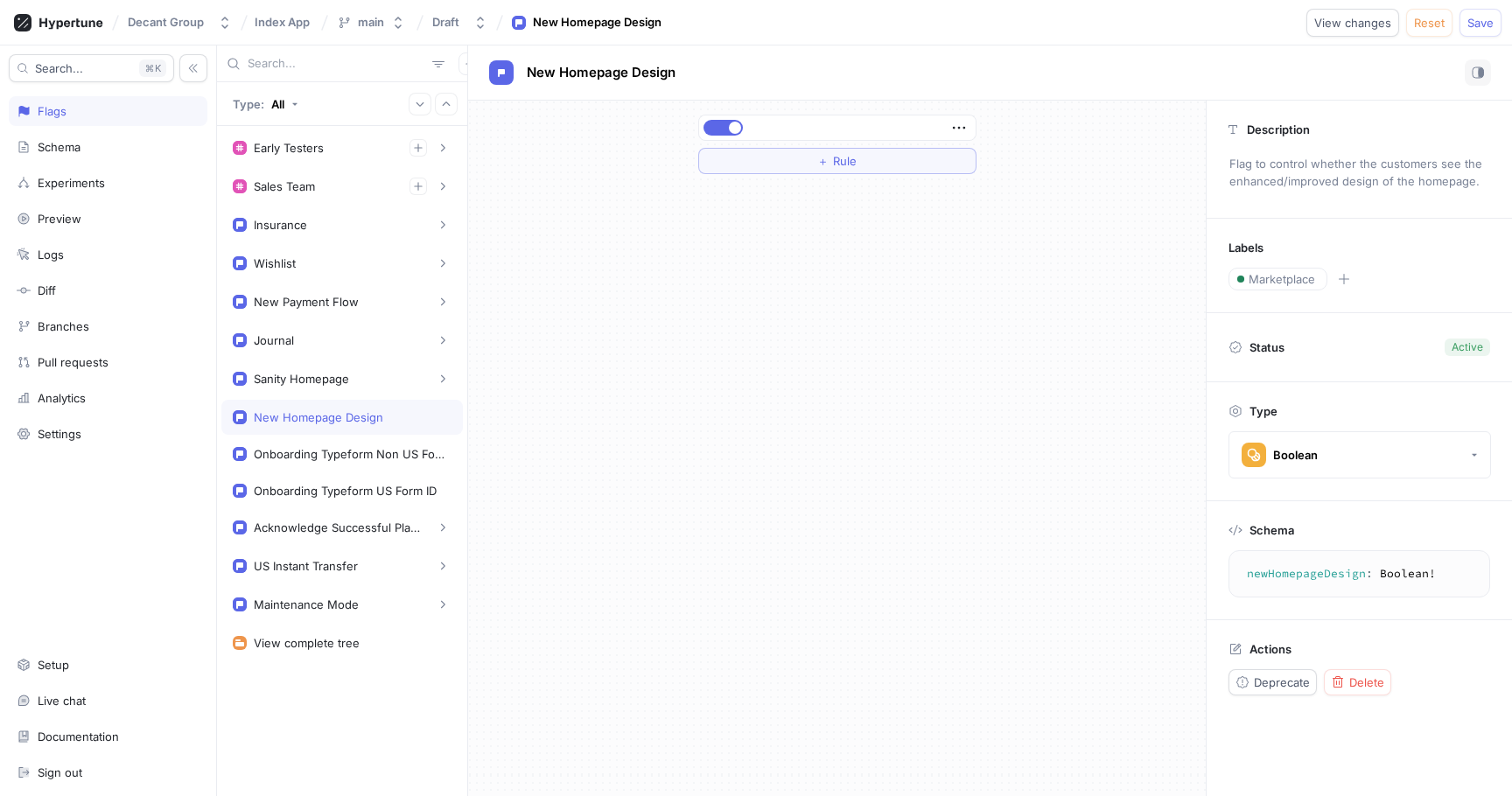
click at [313, 413] on div "New Homepage Design" at bounding box center [319, 417] width 130 height 14
click at [1358, 681] on span "Delete" at bounding box center [1366, 681] width 35 height 10
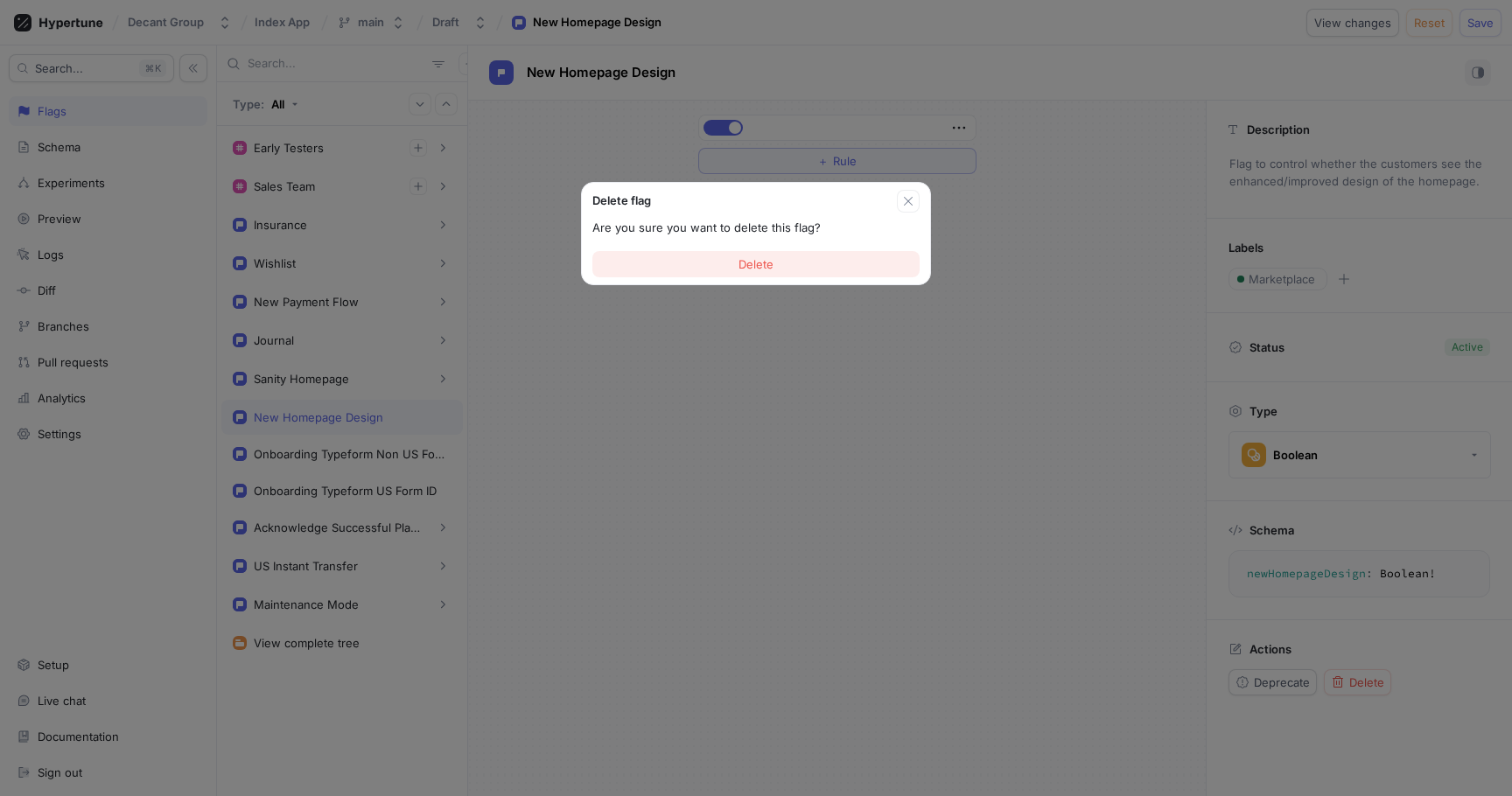
click at [752, 260] on span "Delete" at bounding box center [756, 263] width 35 height 10
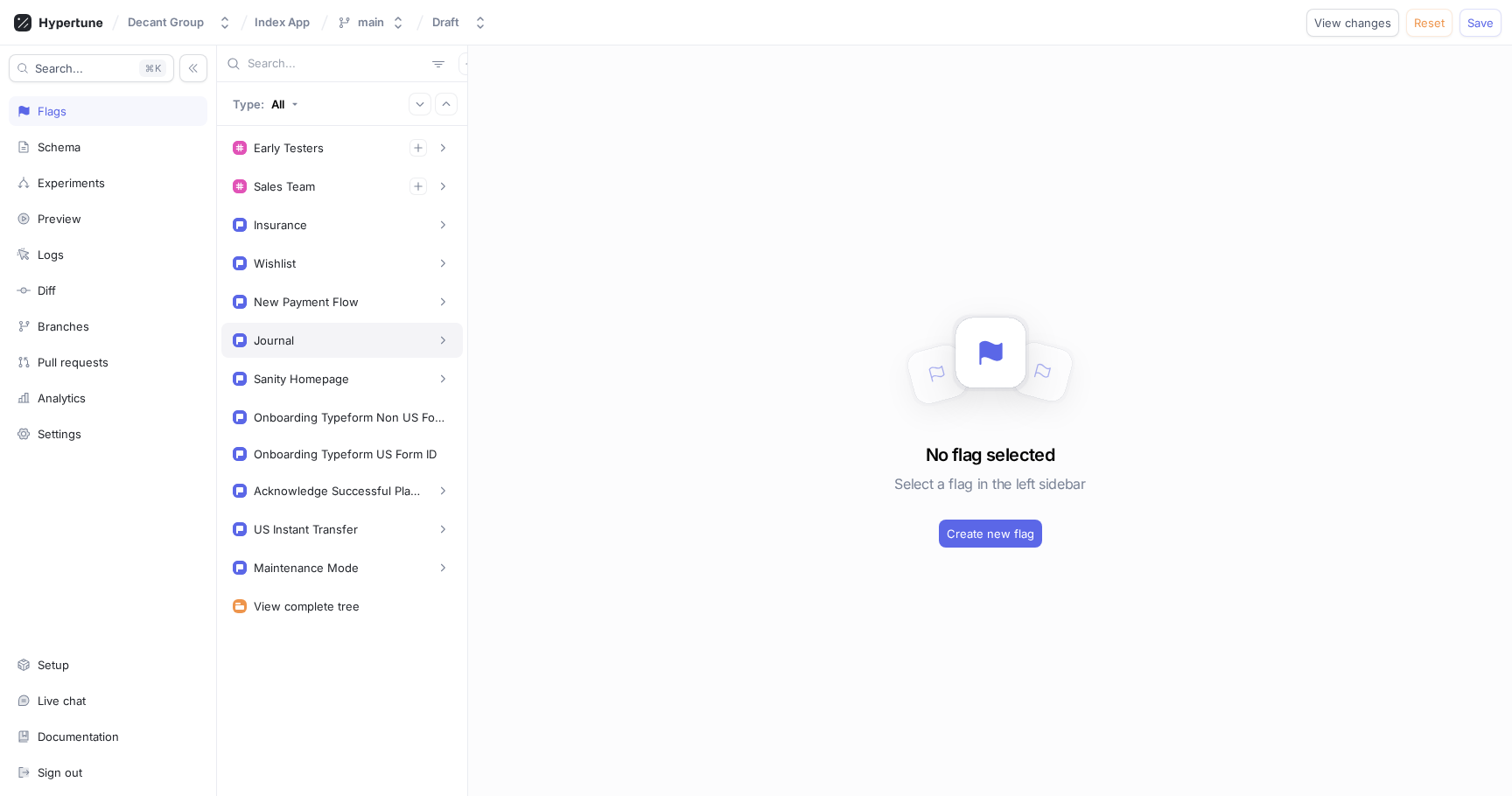
click at [348, 348] on div "Journal" at bounding box center [342, 340] width 218 height 18
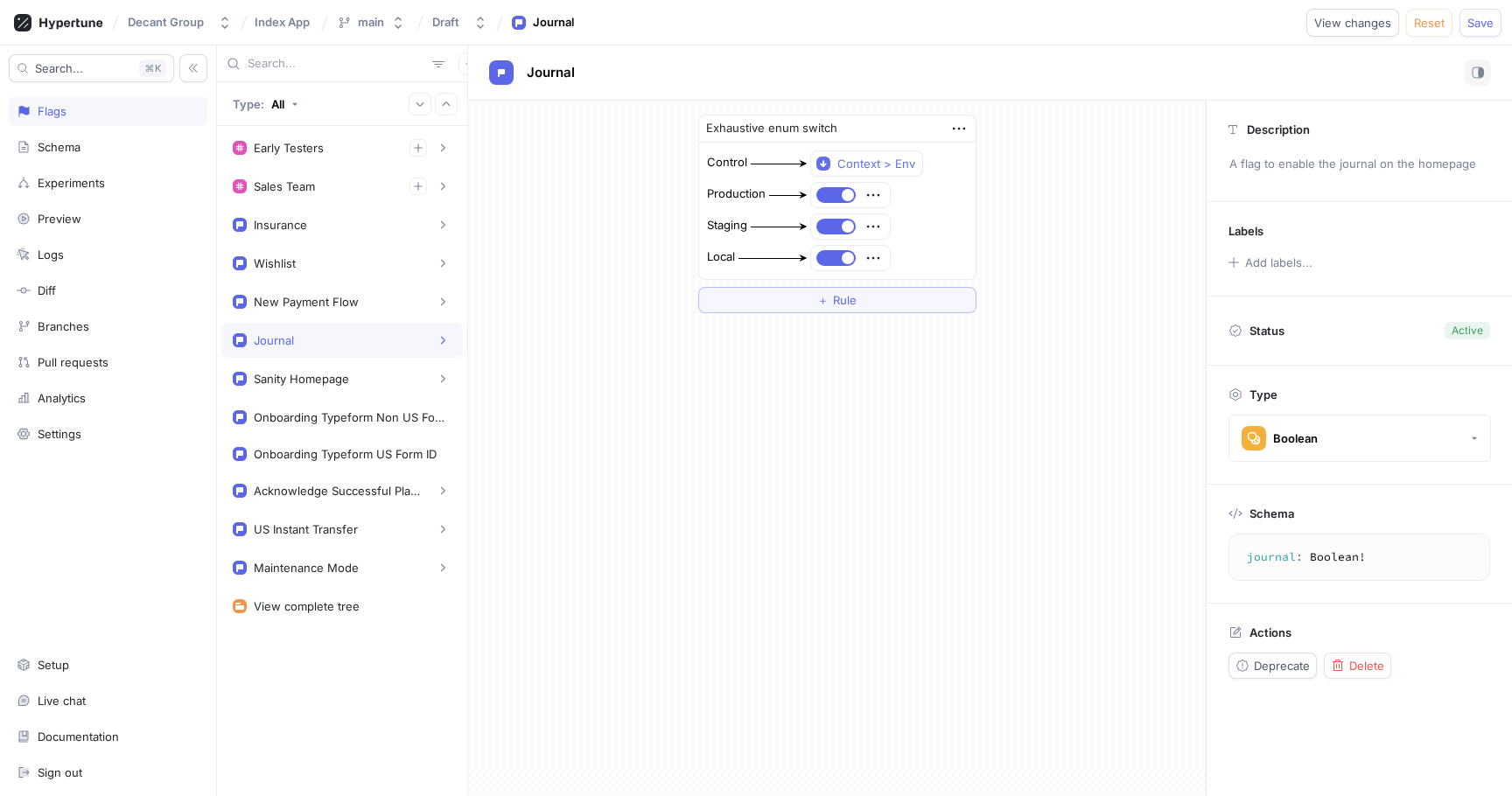
click at [1346, 678] on div "Actions Deprecate Delete" at bounding box center [1359, 651] width 305 height 97
click at [1347, 667] on div "Delete" at bounding box center [1358, 665] width 54 height 14
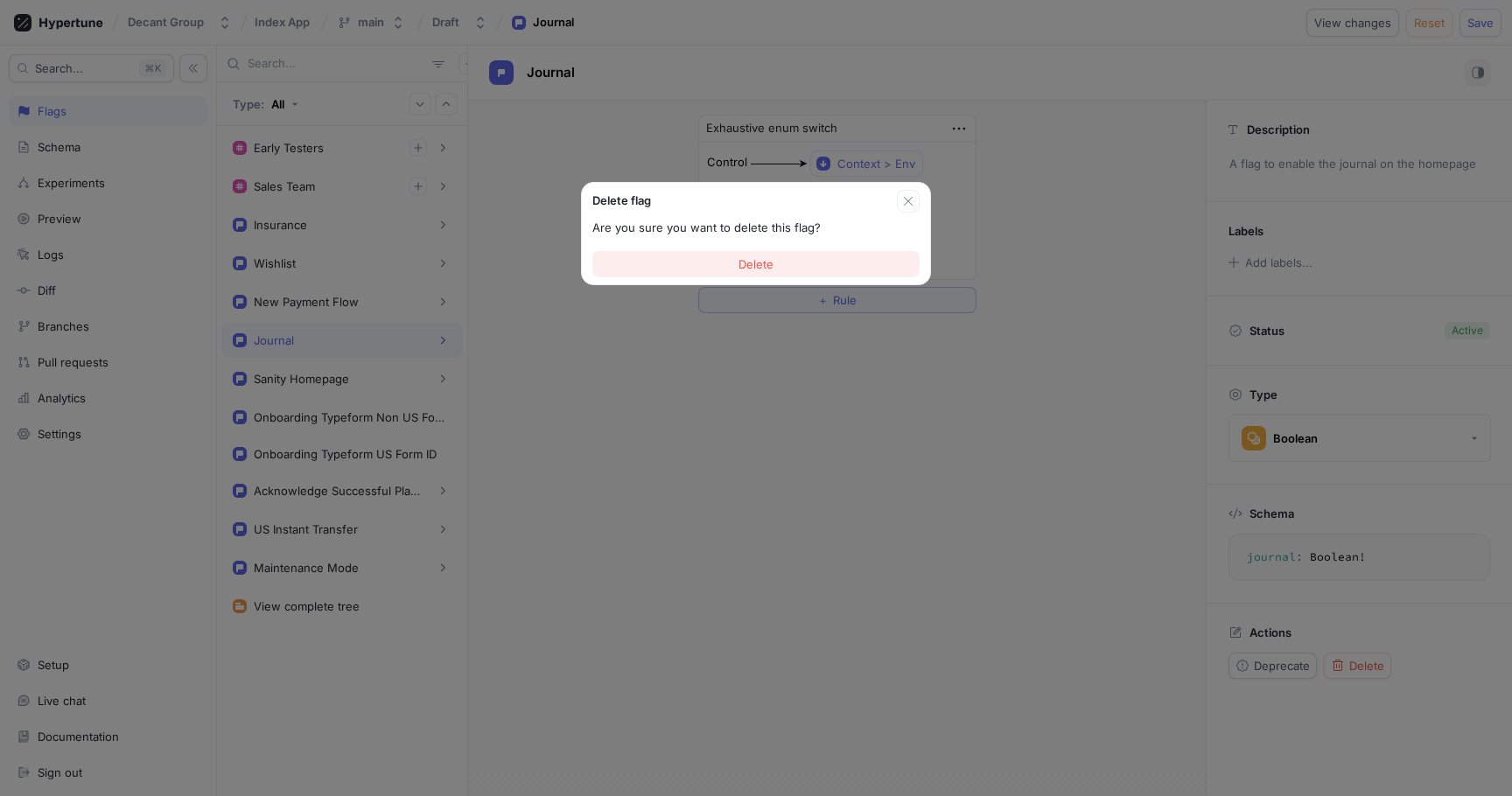
click at [746, 266] on span "Delete" at bounding box center [756, 263] width 35 height 10
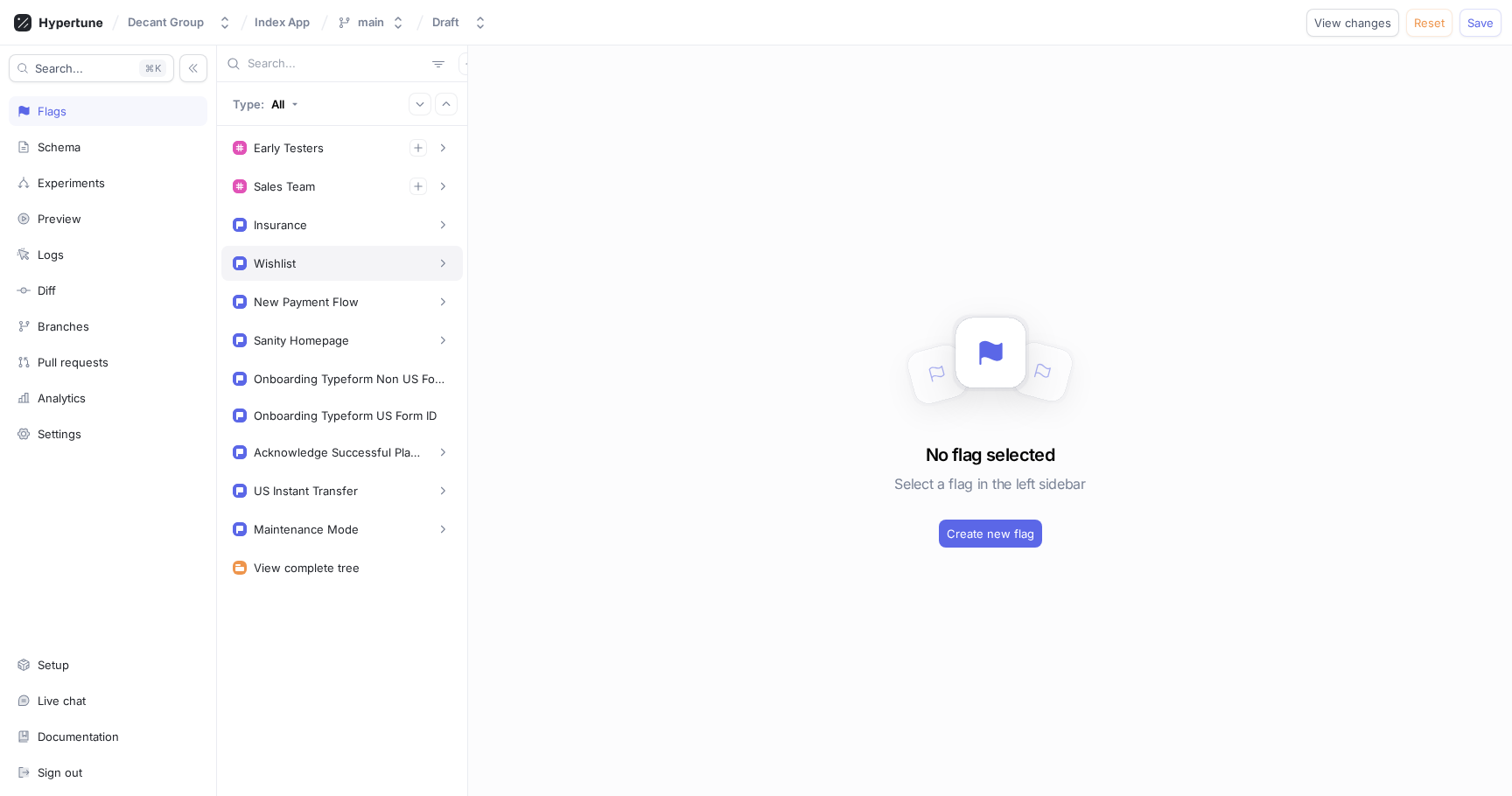
click at [317, 266] on div "Wishlist" at bounding box center [342, 263] width 218 height 18
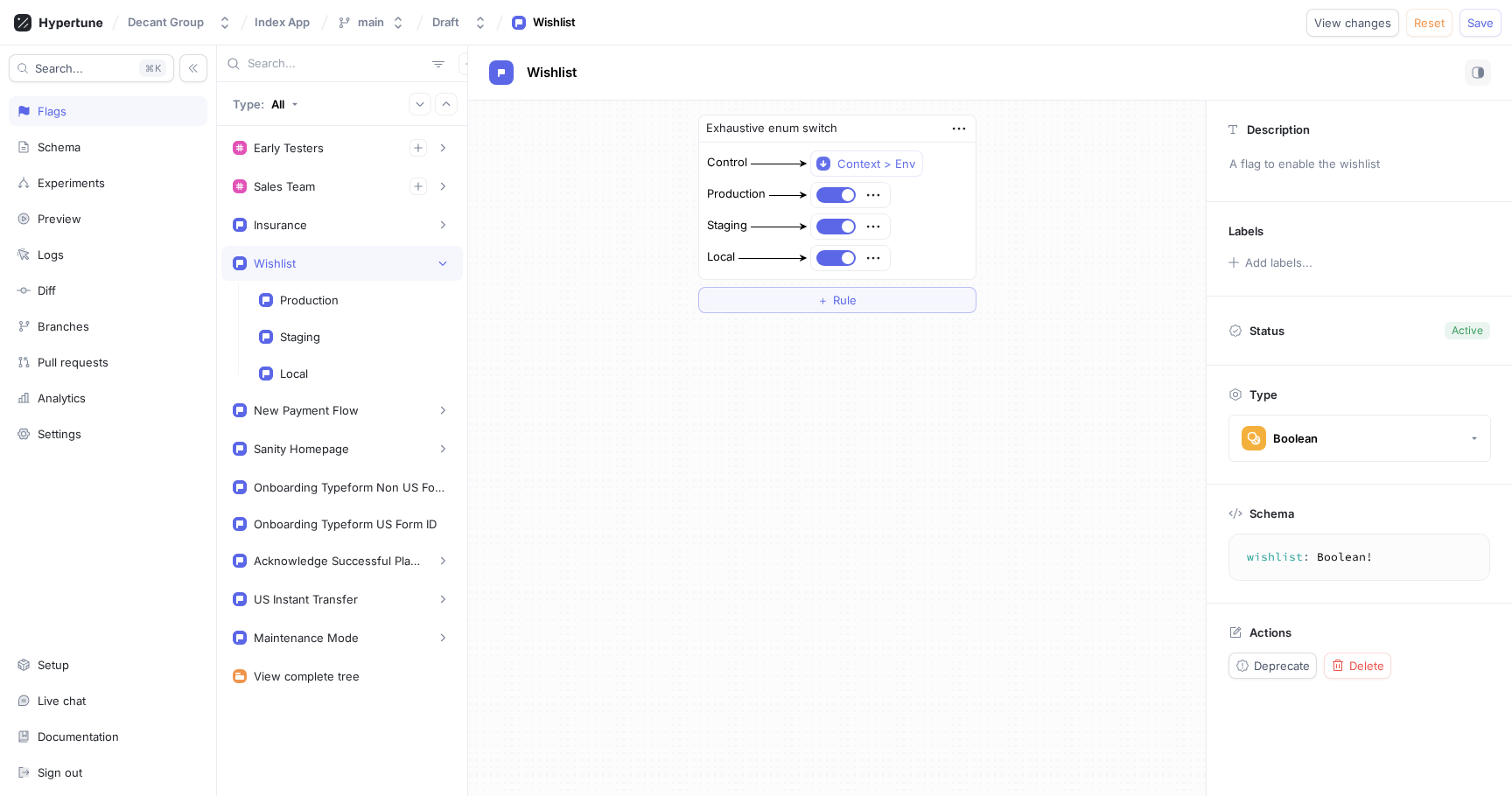
click at [319, 265] on div "Wishlist" at bounding box center [342, 263] width 218 height 18
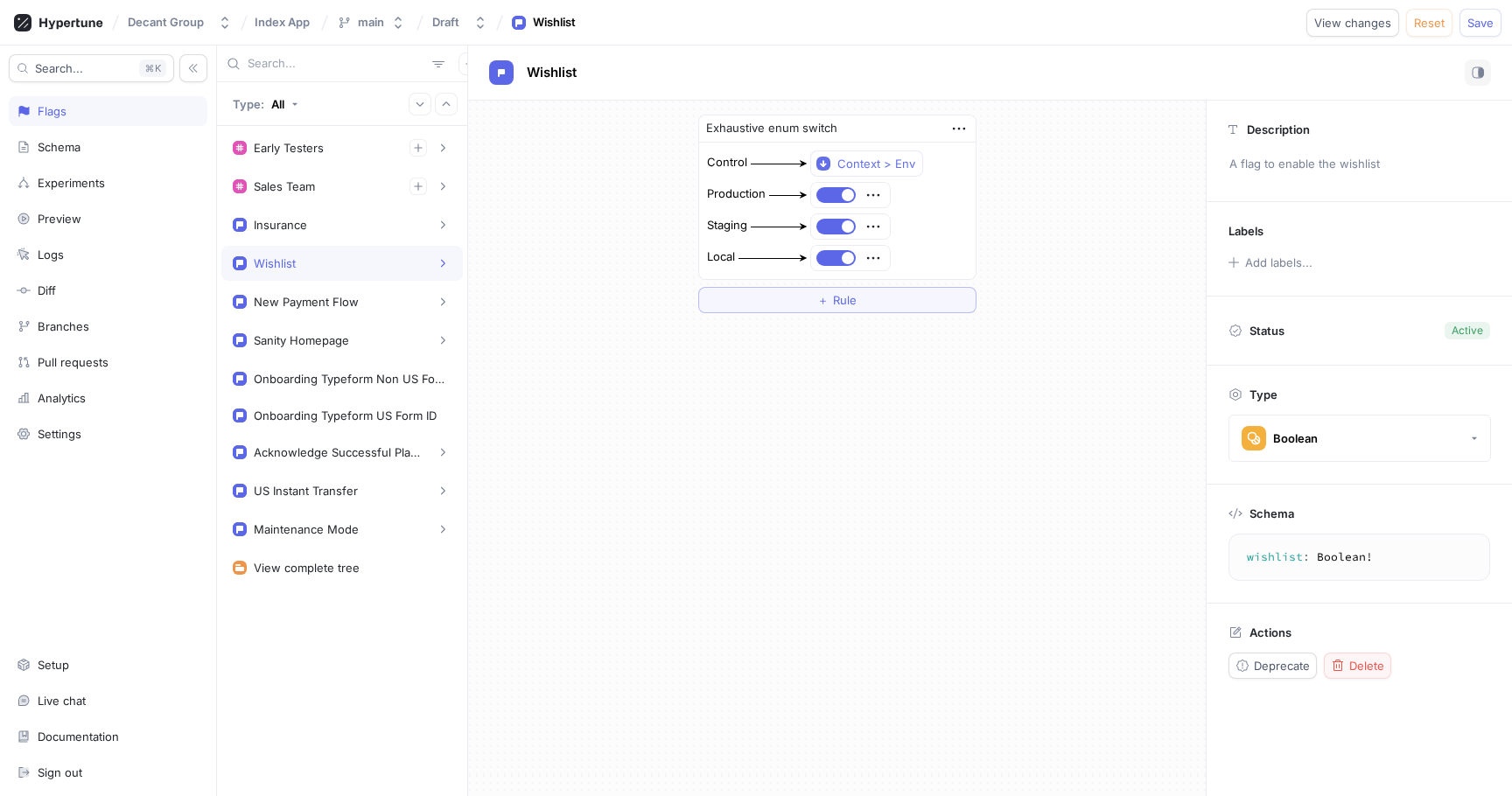
click at [1361, 662] on span "Delete" at bounding box center [1366, 665] width 35 height 10
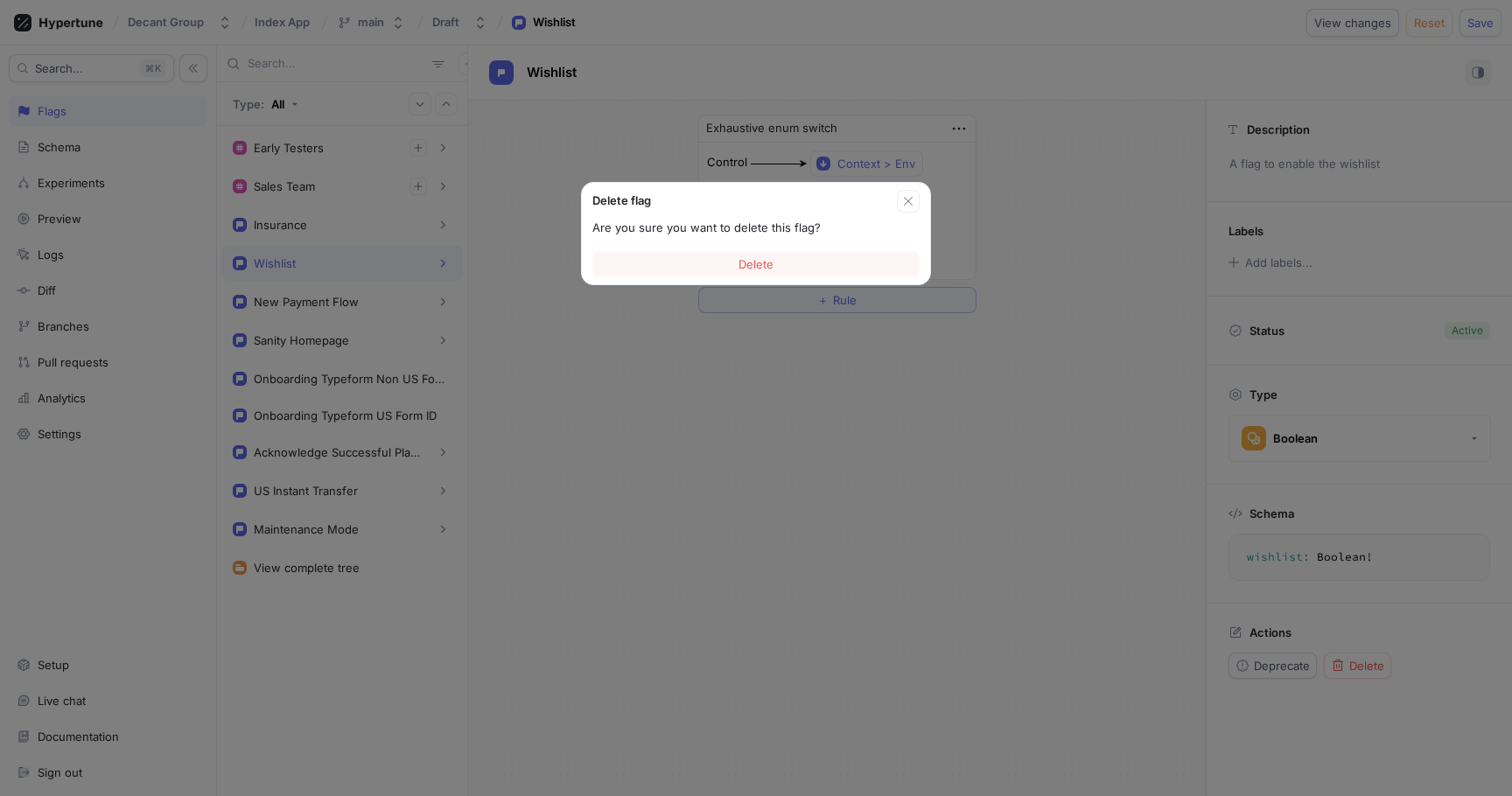
click at [789, 266] on button "Delete" at bounding box center [756, 264] width 328 height 26
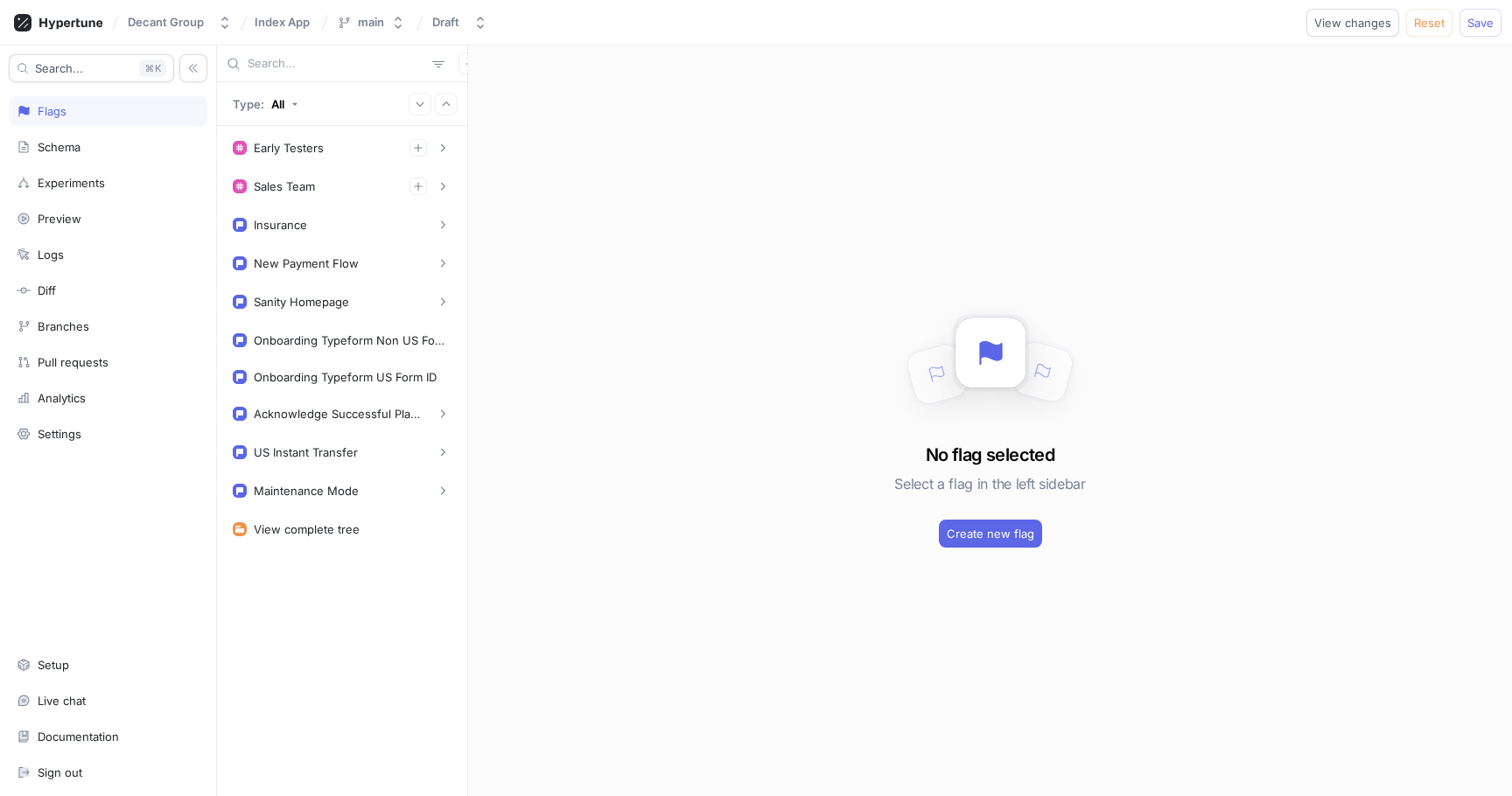
click at [796, 250] on div "No flag selected Select a flag in the left sidebar Create new flag" at bounding box center [989, 421] width 1044 height 751
click at [1478, 24] on span "Save" at bounding box center [1481, 23] width 26 height 10
click at [624, 598] on div "No flag selected Select a flag in the left sidebar Create new flag" at bounding box center [989, 421] width 1044 height 751
